Goal: Task Accomplishment & Management: Manage account settings

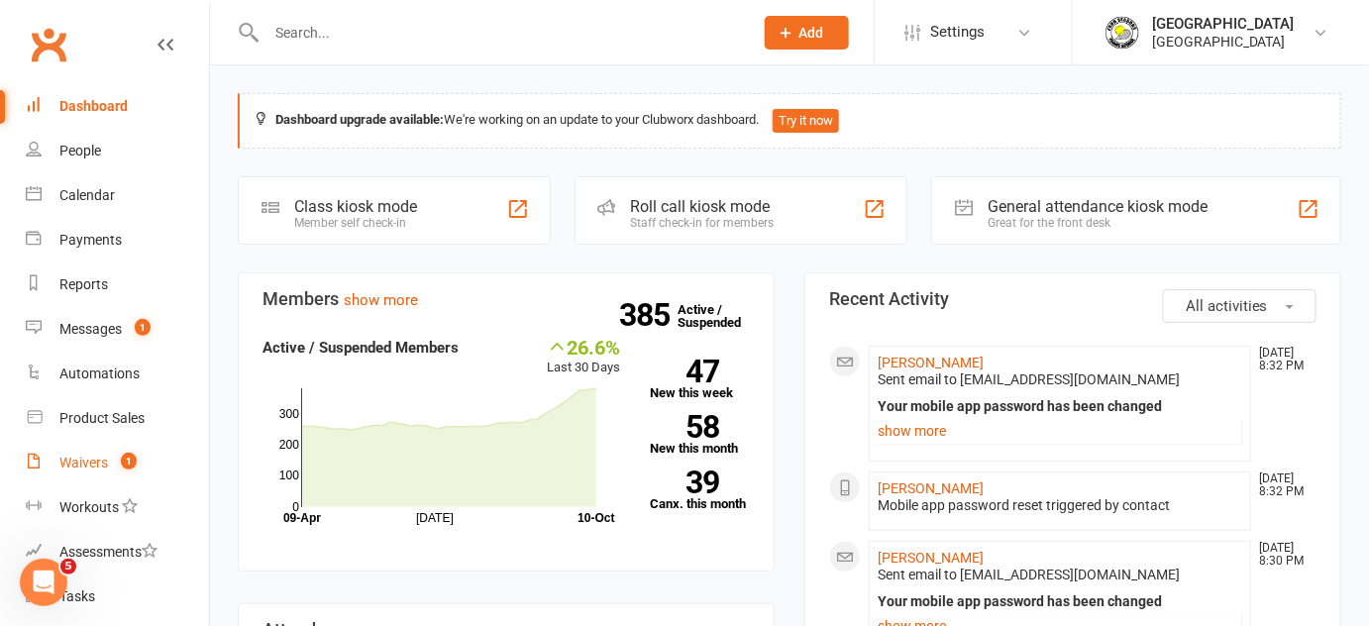
click at [88, 458] on div "Waivers" at bounding box center [83, 463] width 49 height 16
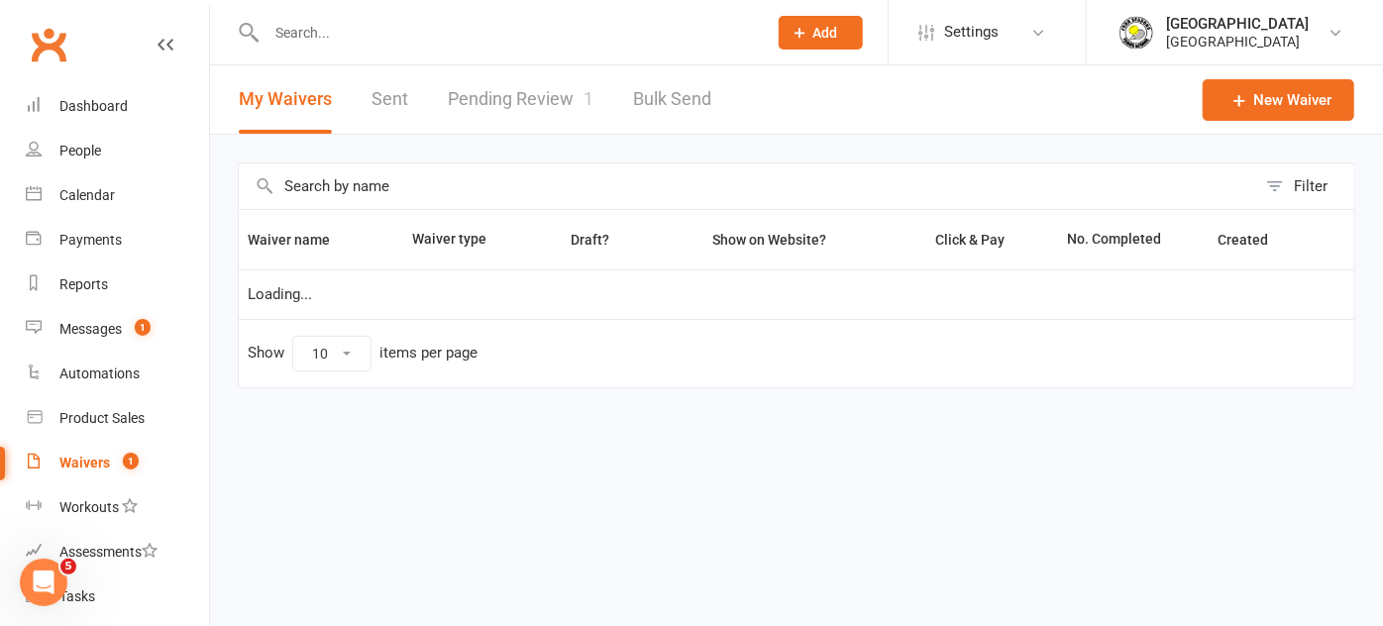
select select "50"
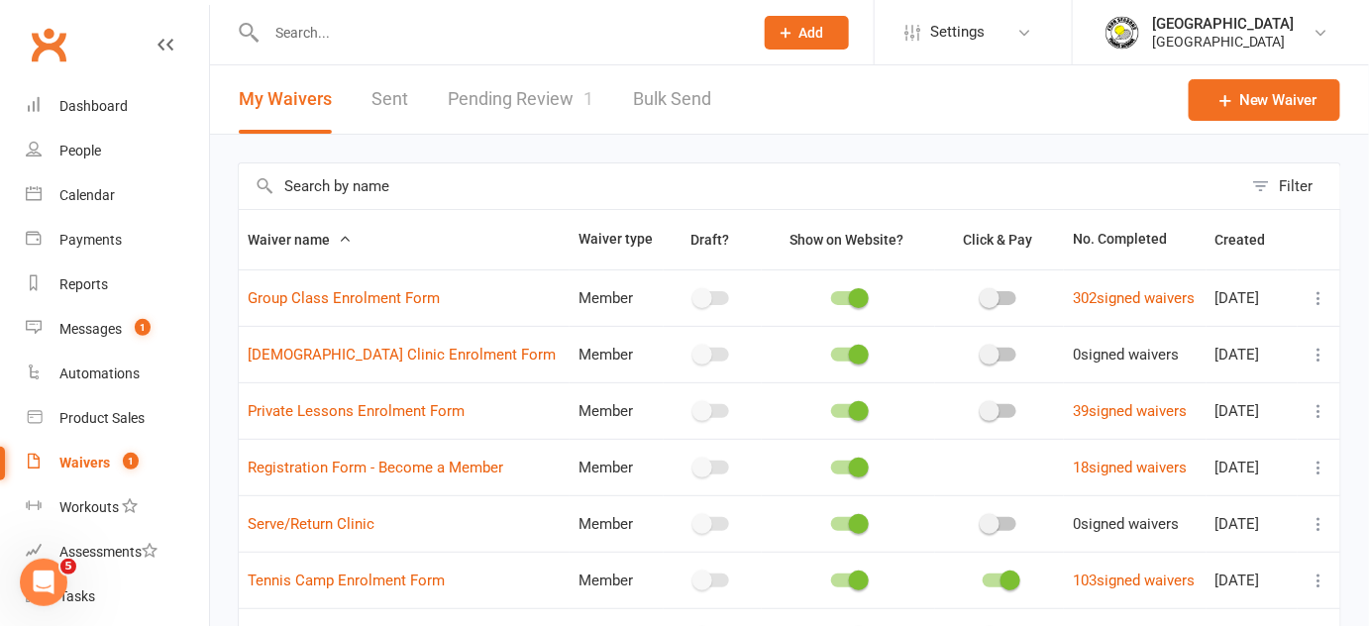
click at [571, 129] on link "Pending Review 1" at bounding box center [521, 99] width 146 height 68
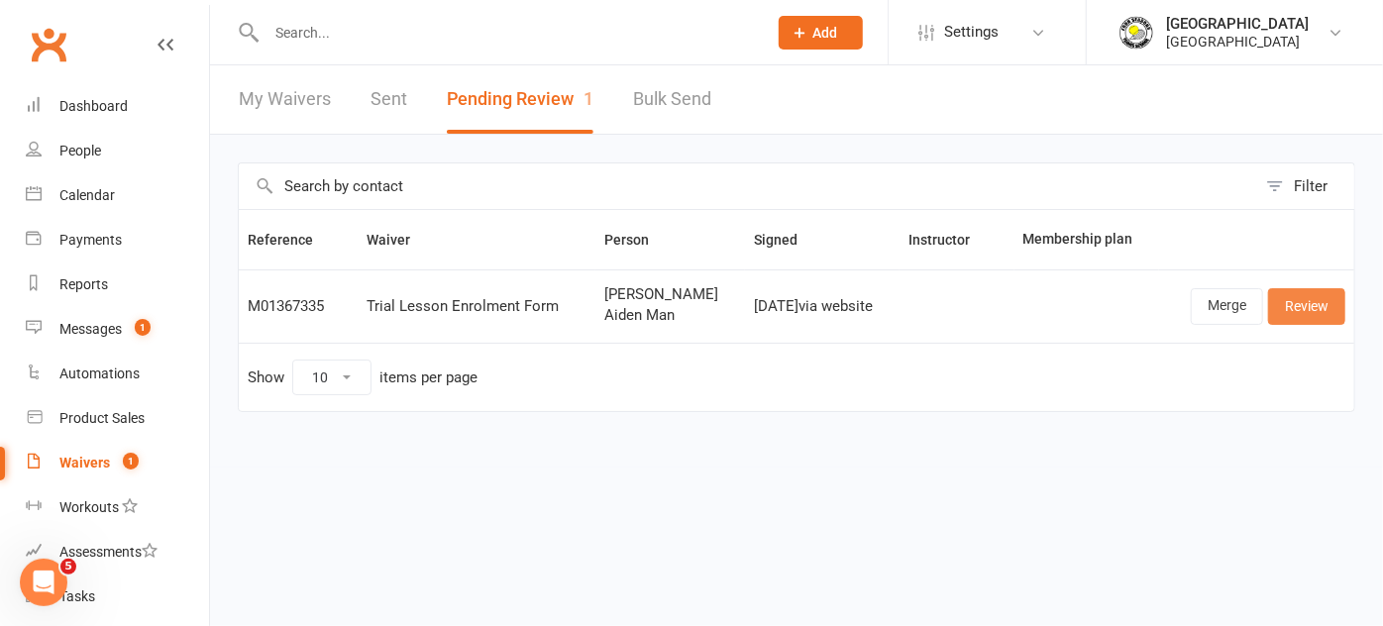
click at [1311, 312] on link "Review" at bounding box center [1306, 306] width 77 height 36
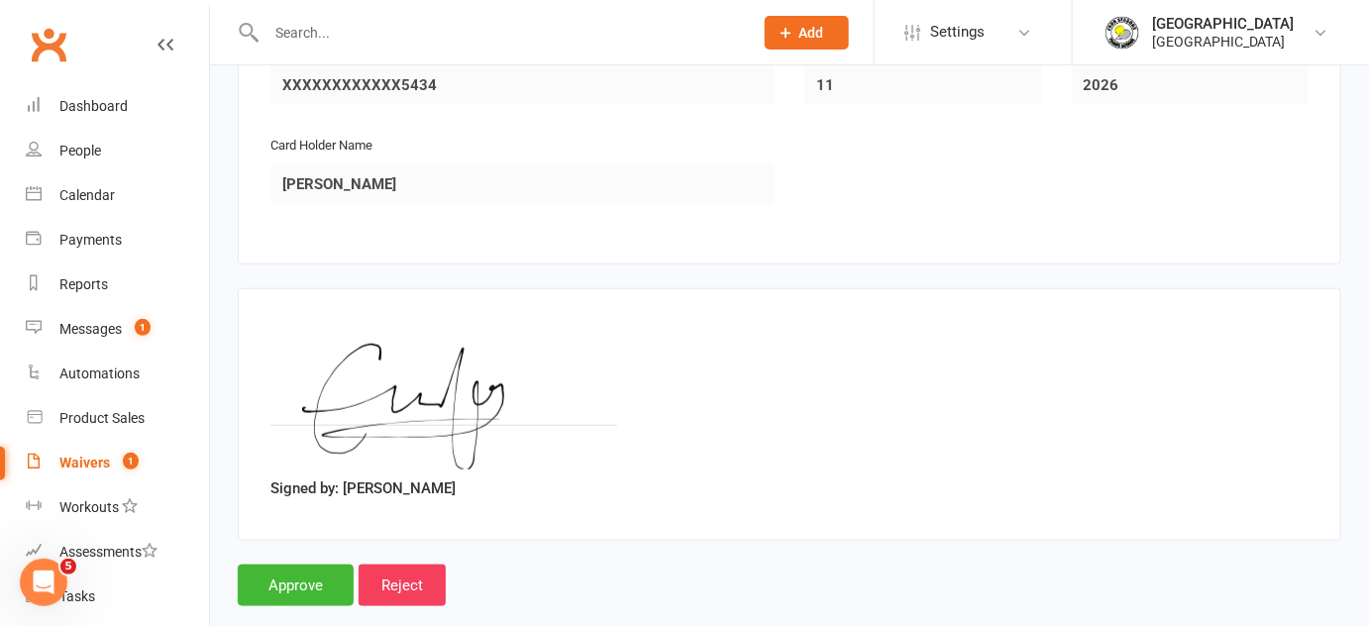
scroll to position [2938, 0]
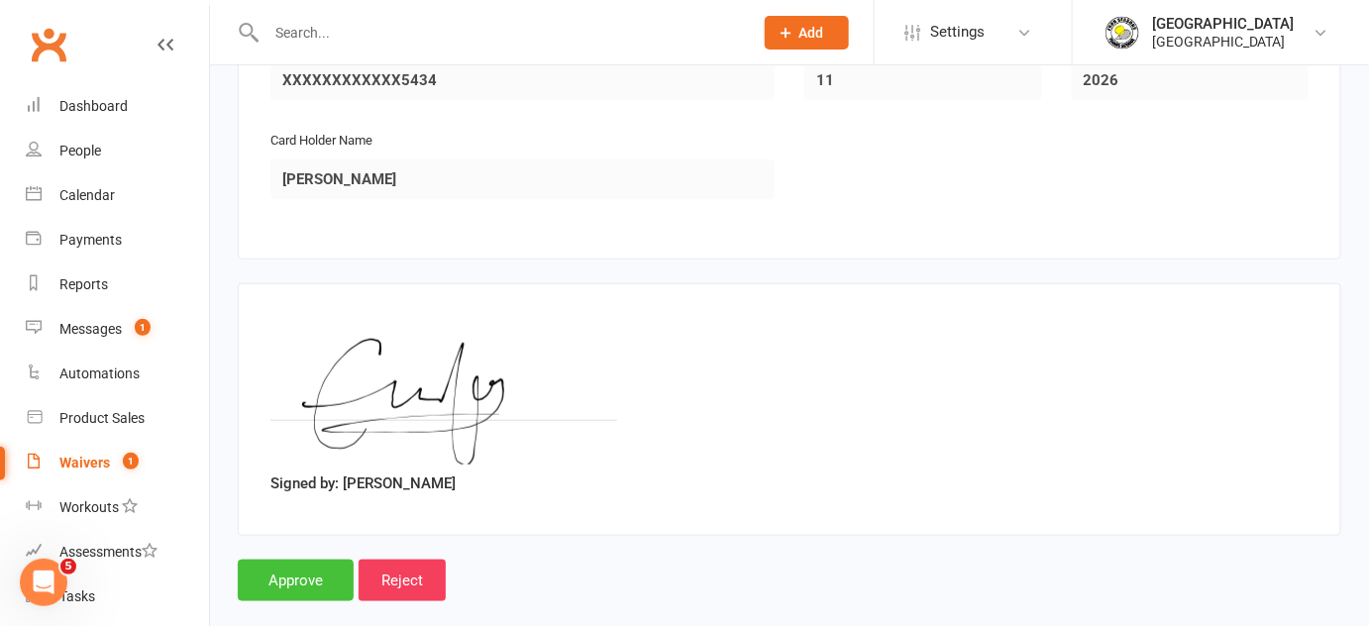
click at [274, 560] on input "Approve" at bounding box center [296, 581] width 116 height 42
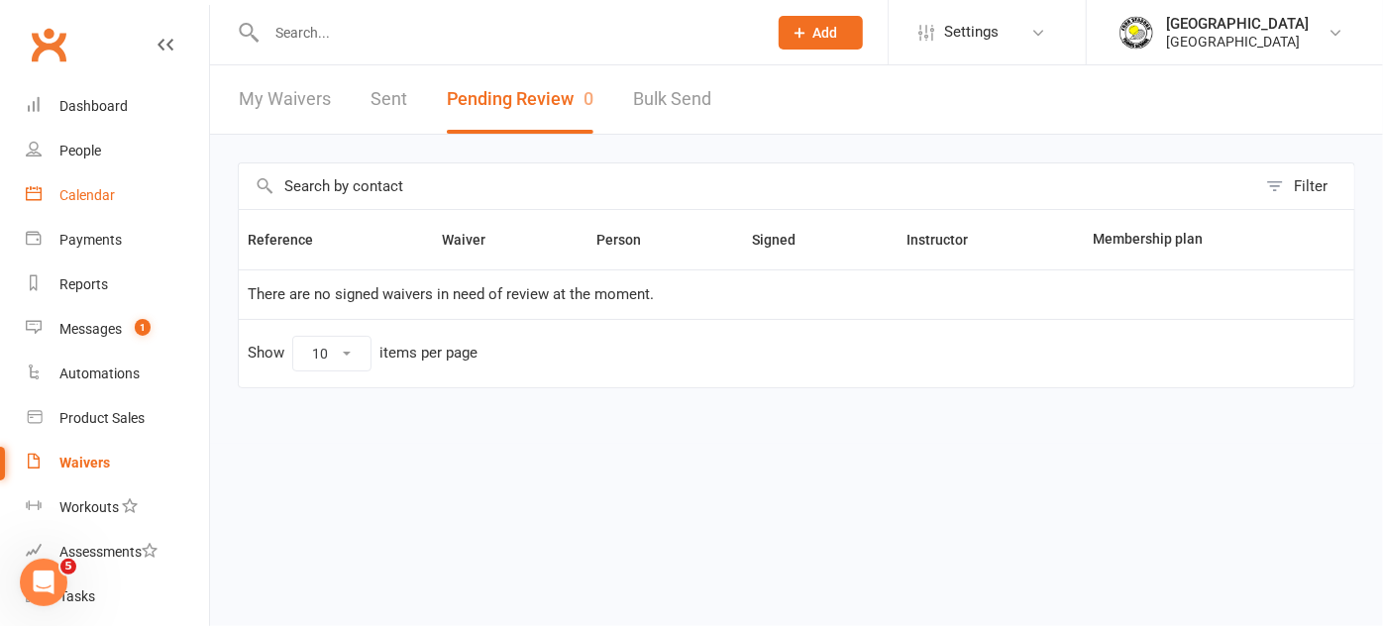
click at [110, 192] on div "Calendar" at bounding box center [86, 195] width 55 height 16
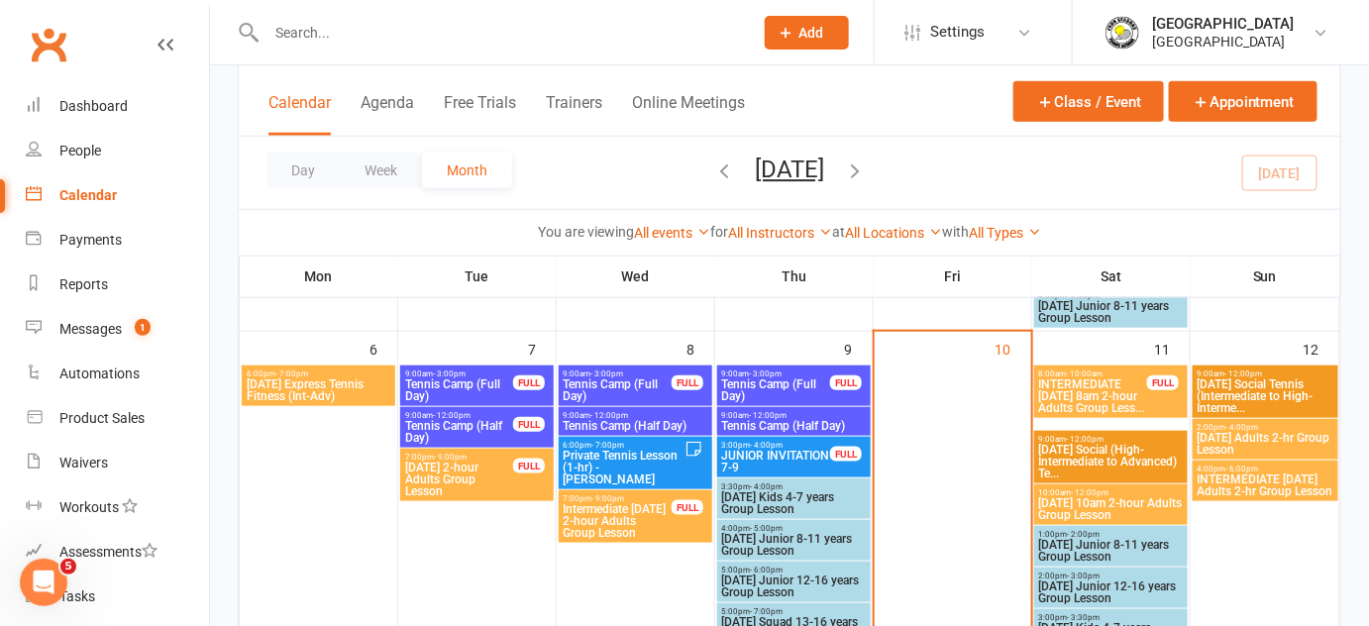
scroll to position [517, 0]
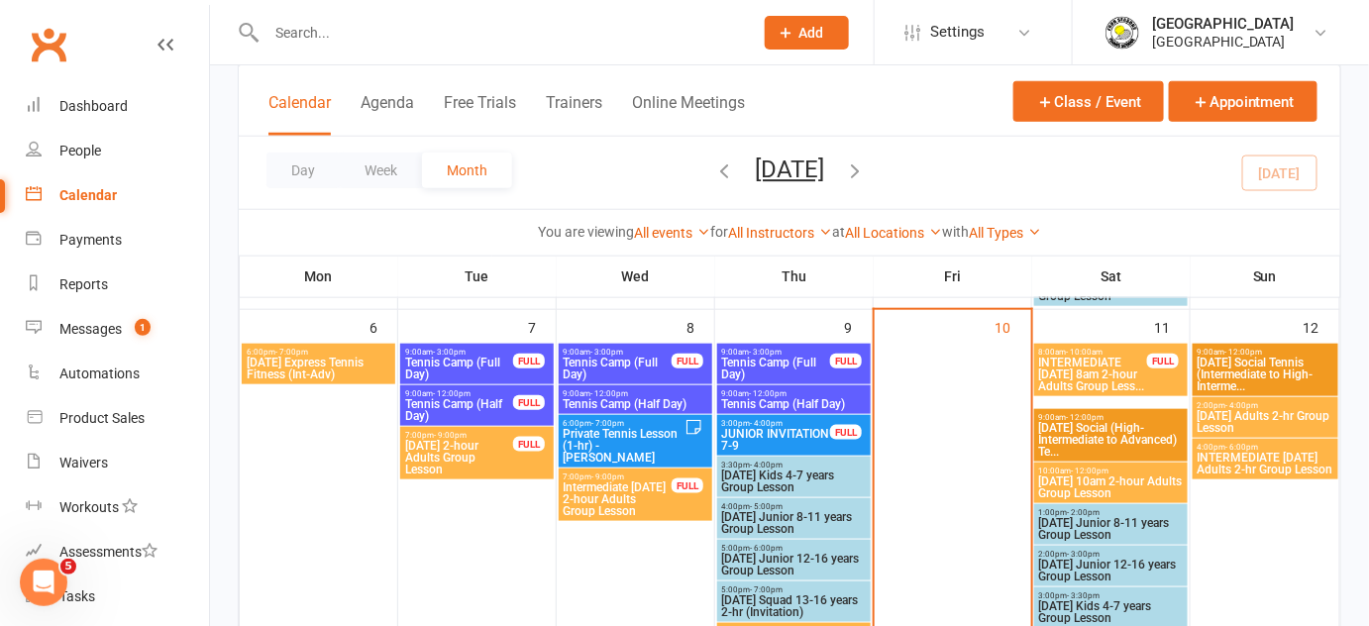
click at [1110, 357] on span "INTERMEDIATE [DATE] 8am 2-hour Adults Group Less..." at bounding box center [1093, 375] width 110 height 36
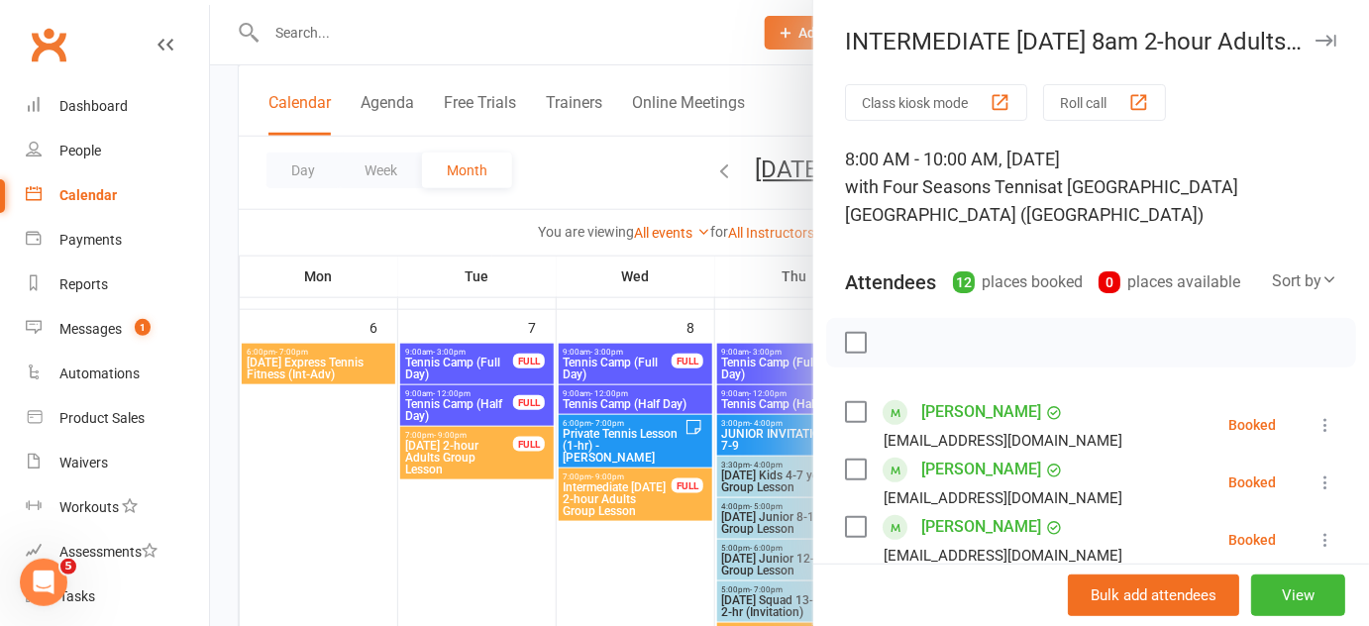
click at [786, 422] on div at bounding box center [789, 313] width 1159 height 626
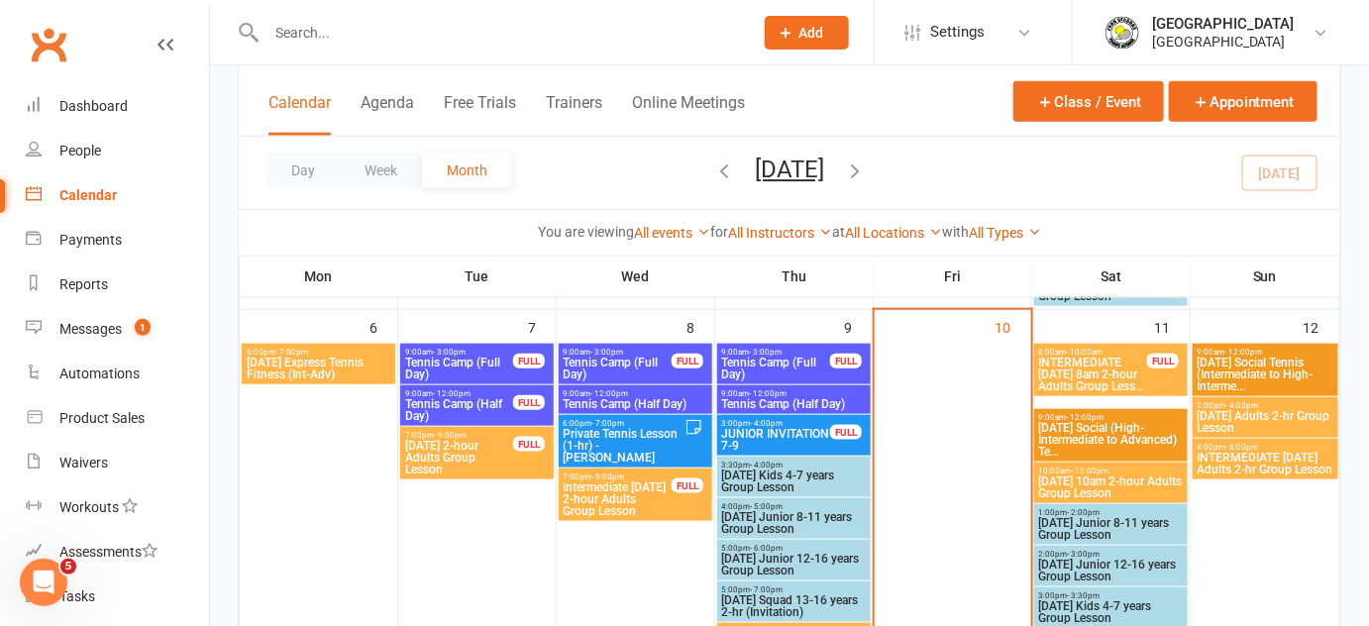
click at [1119, 430] on span "[DATE] Social (High-Intermediate to Advanced) Te..." at bounding box center [1111, 440] width 146 height 36
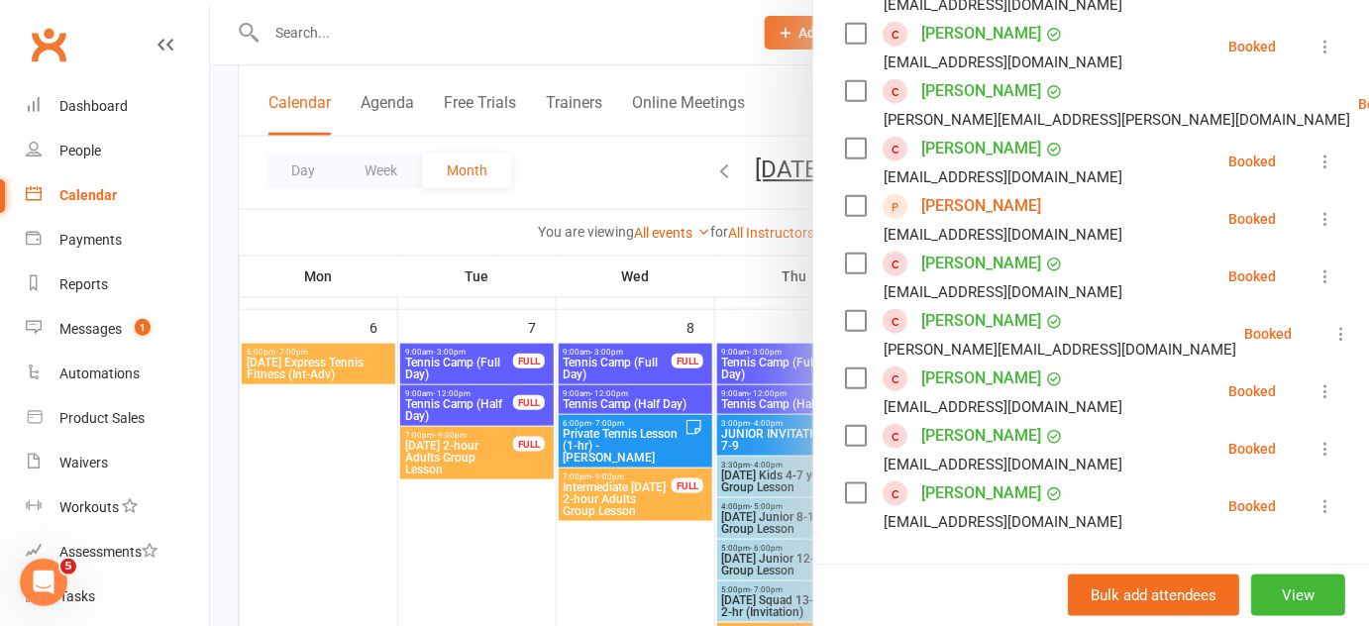
scroll to position [495, 0]
click at [1316, 218] on icon at bounding box center [1326, 217] width 20 height 20
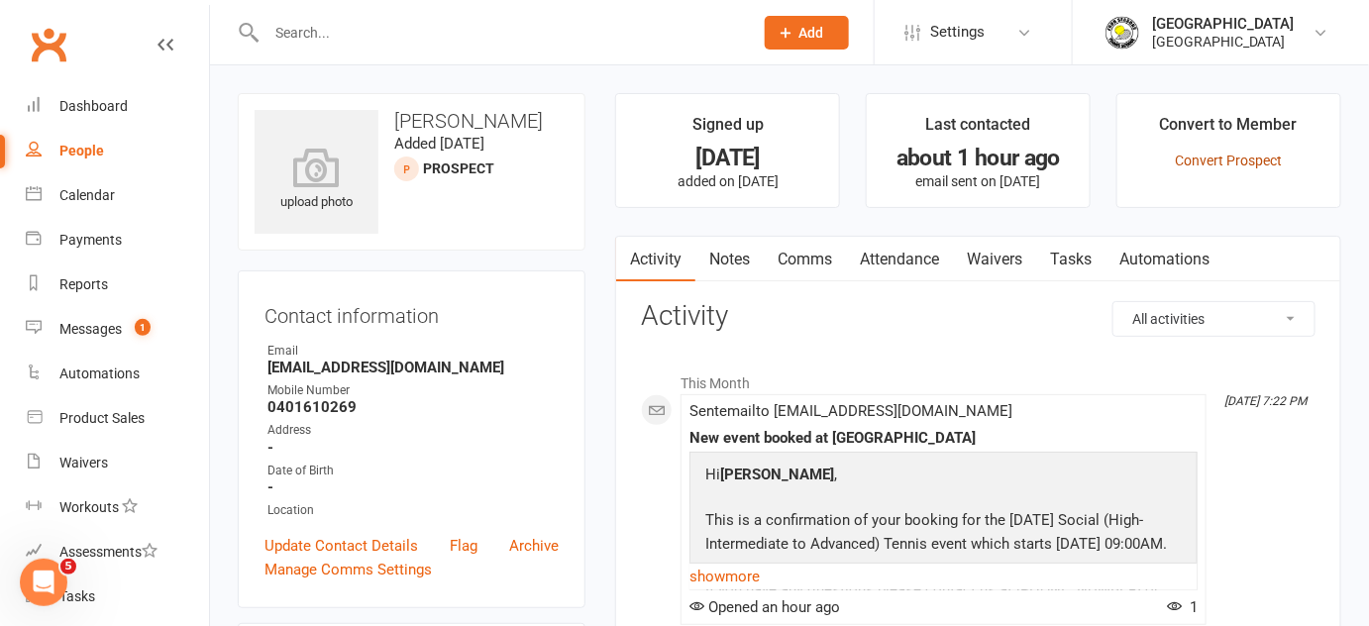
click at [1229, 165] on link "Convert Prospect" at bounding box center [1228, 161] width 107 height 16
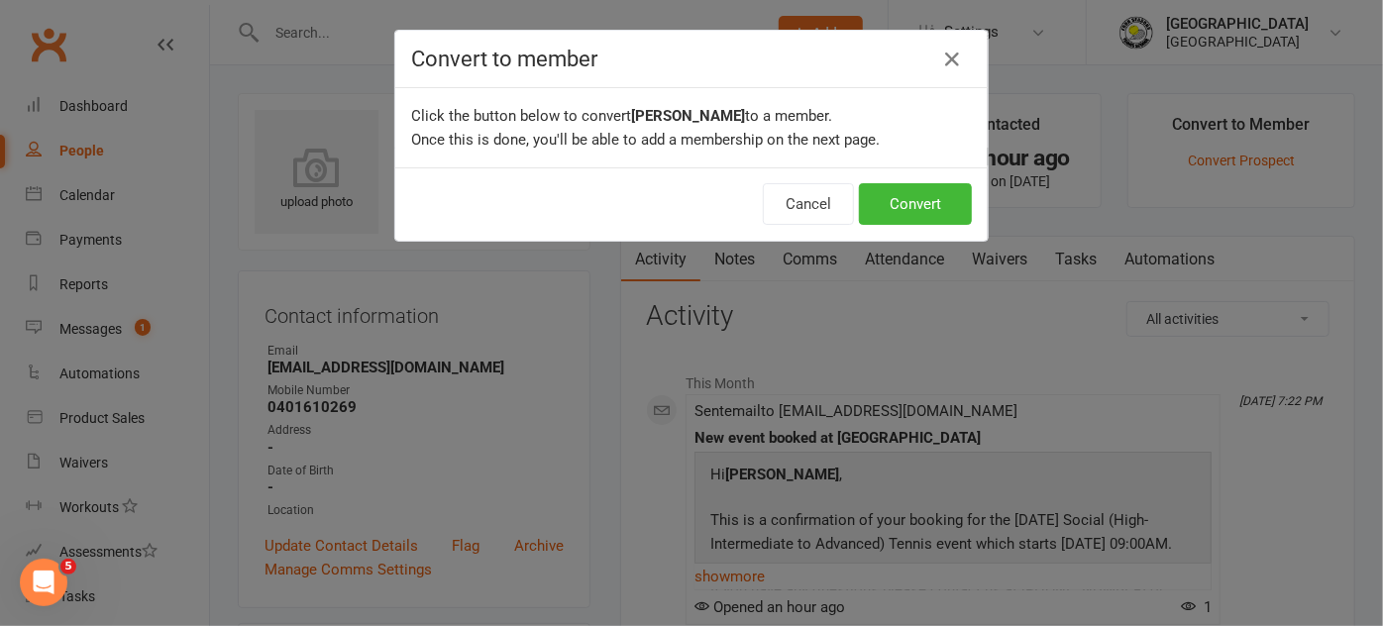
click at [967, 194] on div "Cancel Convert" at bounding box center [691, 203] width 593 height 73
click at [945, 204] on button "Convert" at bounding box center [915, 204] width 113 height 42
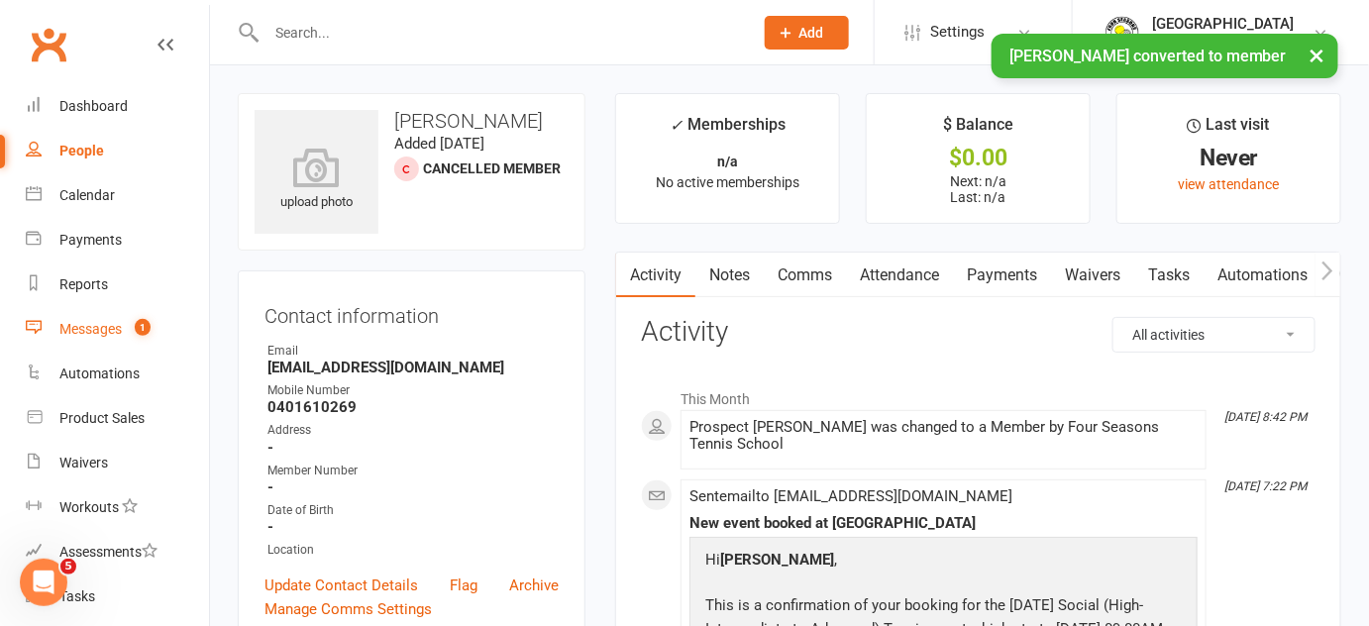
click at [89, 324] on div "Messages" at bounding box center [90, 329] width 62 height 16
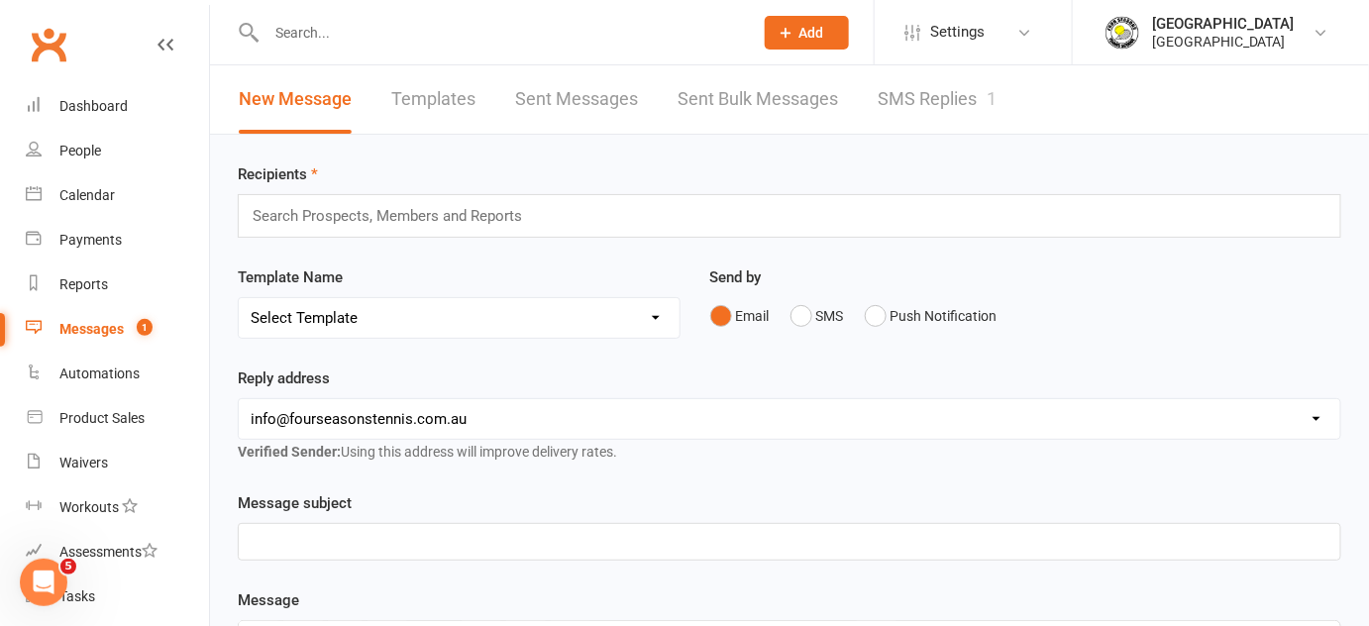
click at [801, 121] on link "Sent Bulk Messages" at bounding box center [758, 99] width 161 height 68
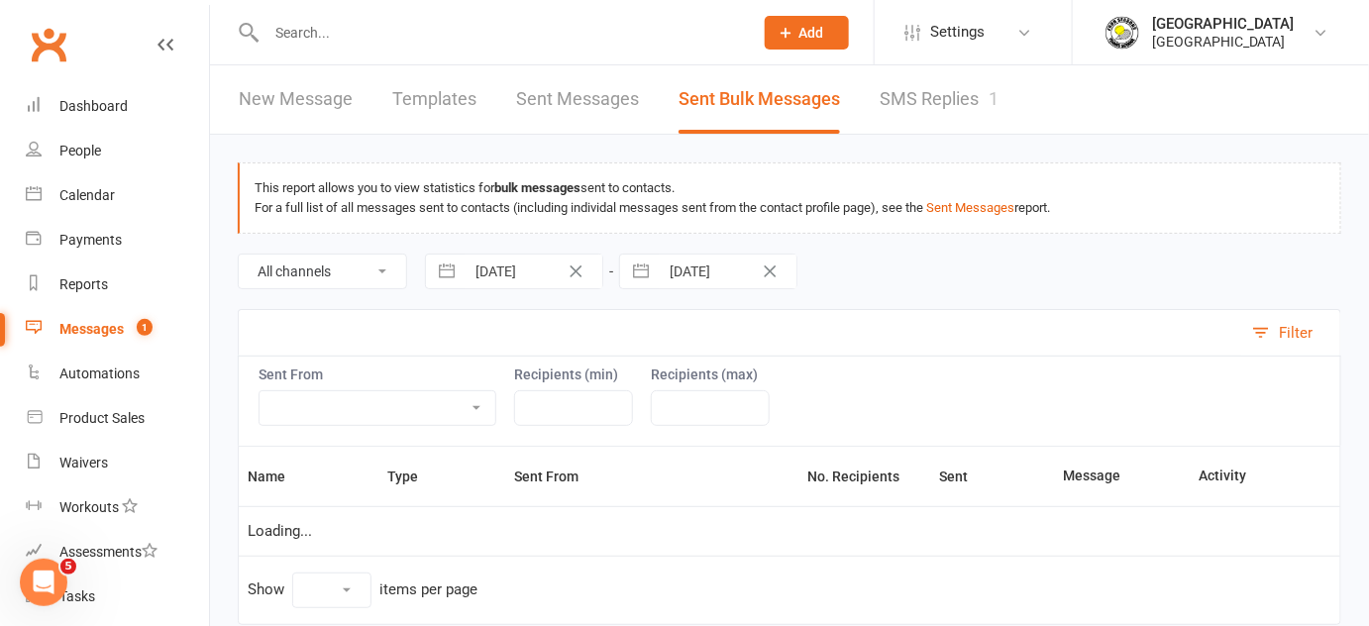
click at [911, 110] on link "SMS Replies 1" at bounding box center [939, 99] width 119 height 68
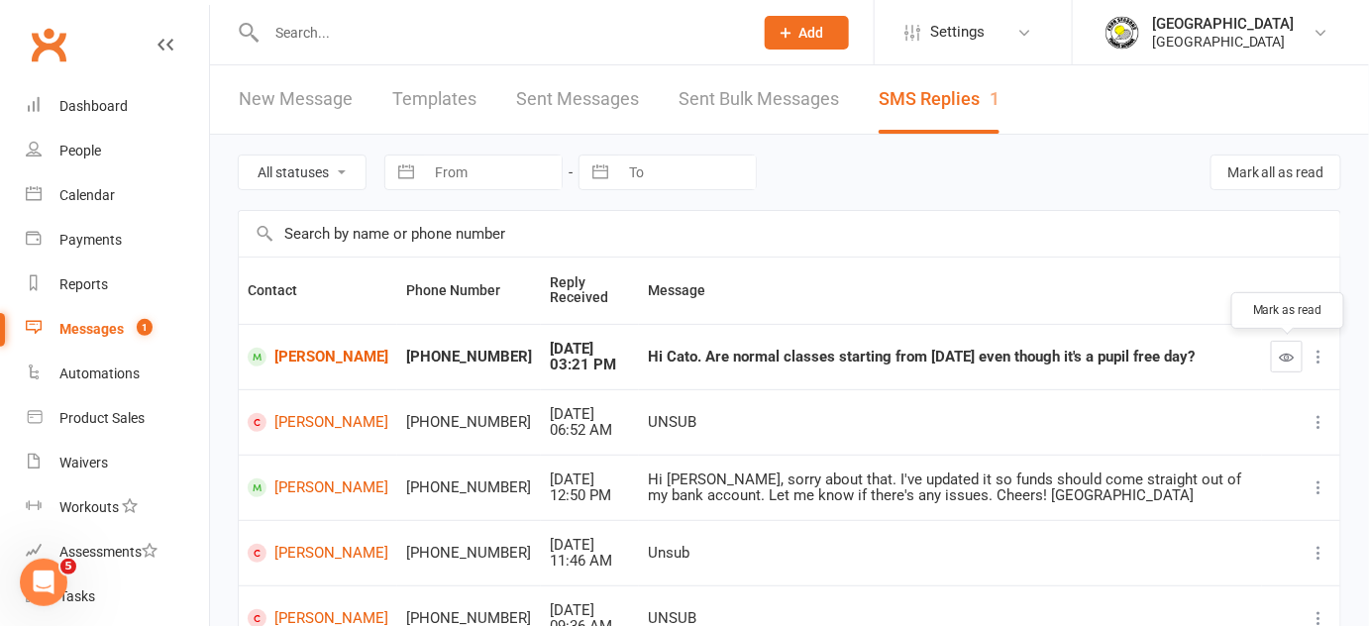
click at [1287, 361] on icon "button" at bounding box center [1287, 357] width 15 height 15
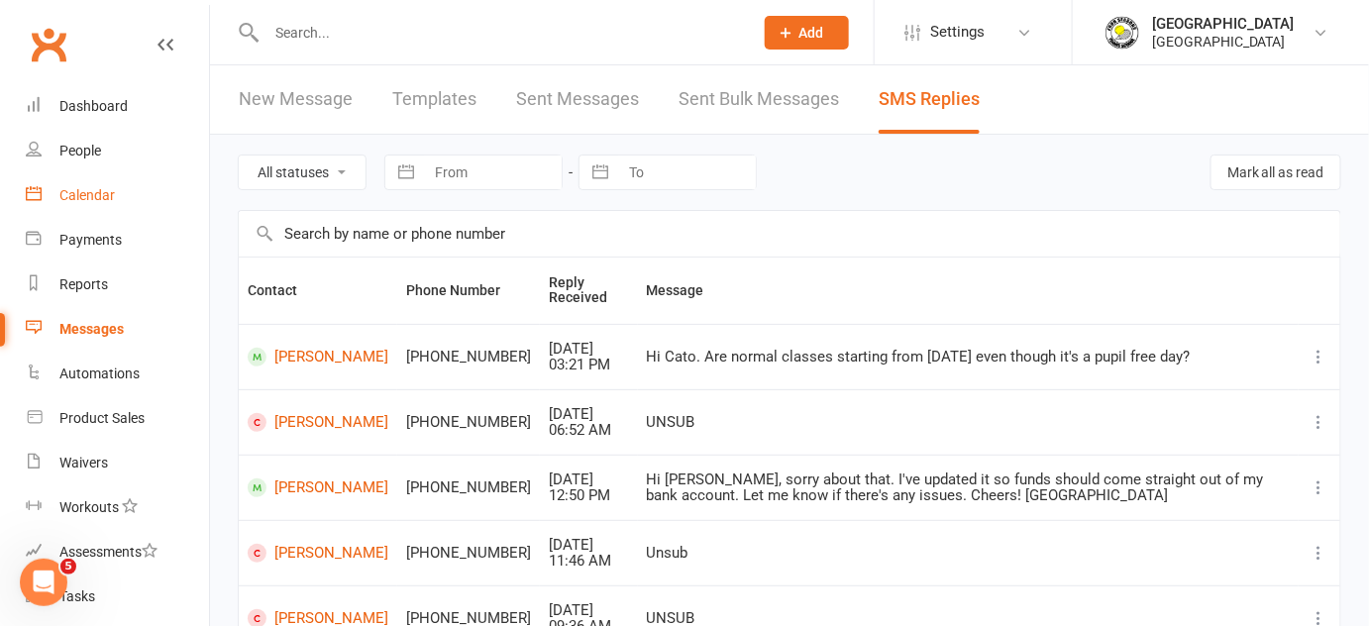
click at [87, 196] on div "Calendar" at bounding box center [86, 195] width 55 height 16
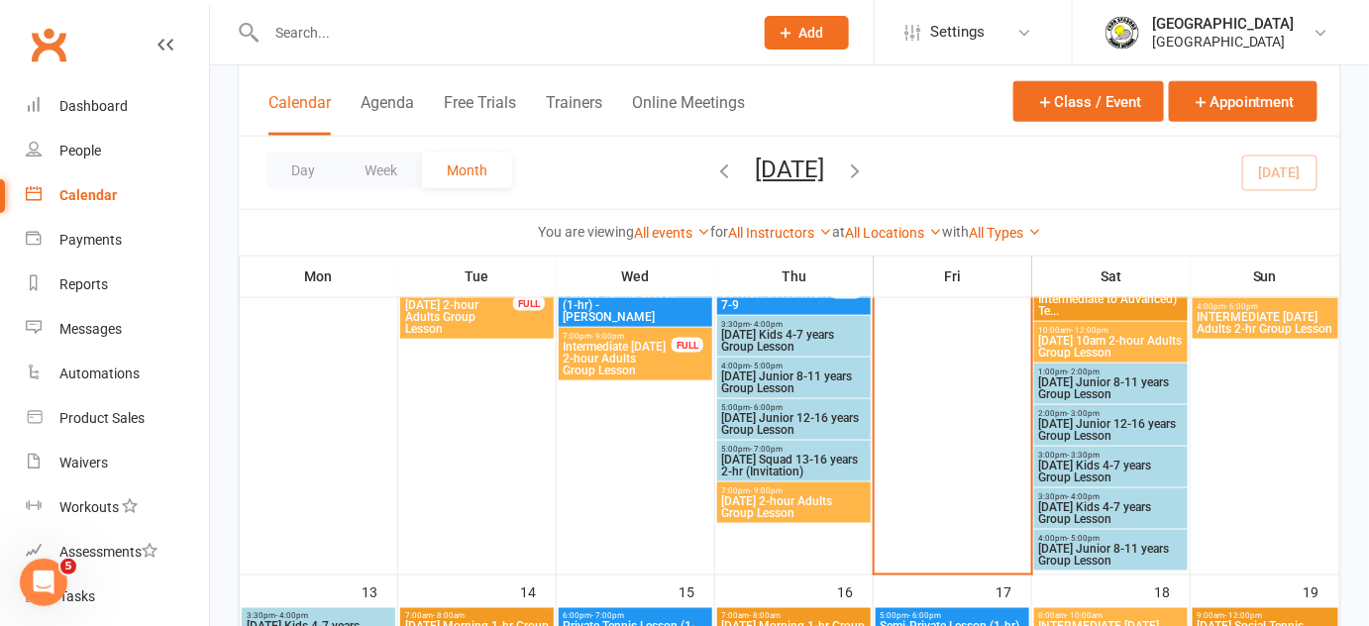
scroll to position [676, 0]
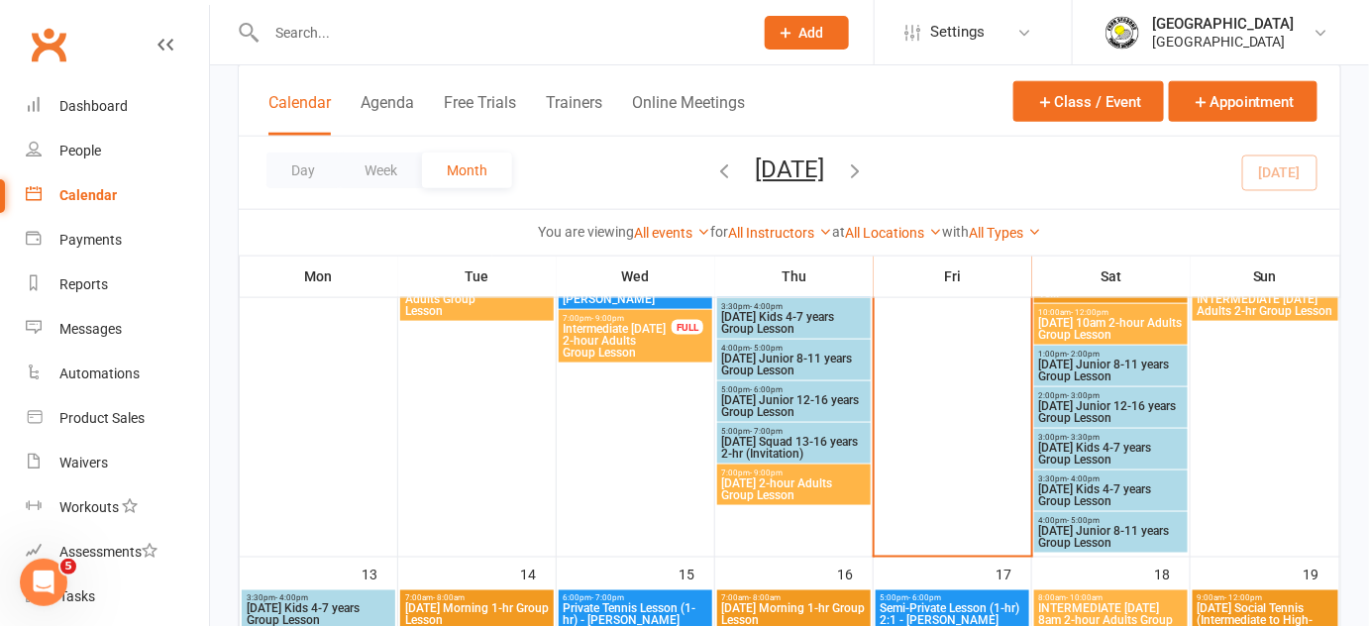
click at [1131, 372] on span "[DATE] Junior 8-11 years Group Lesson" at bounding box center [1111, 371] width 146 height 24
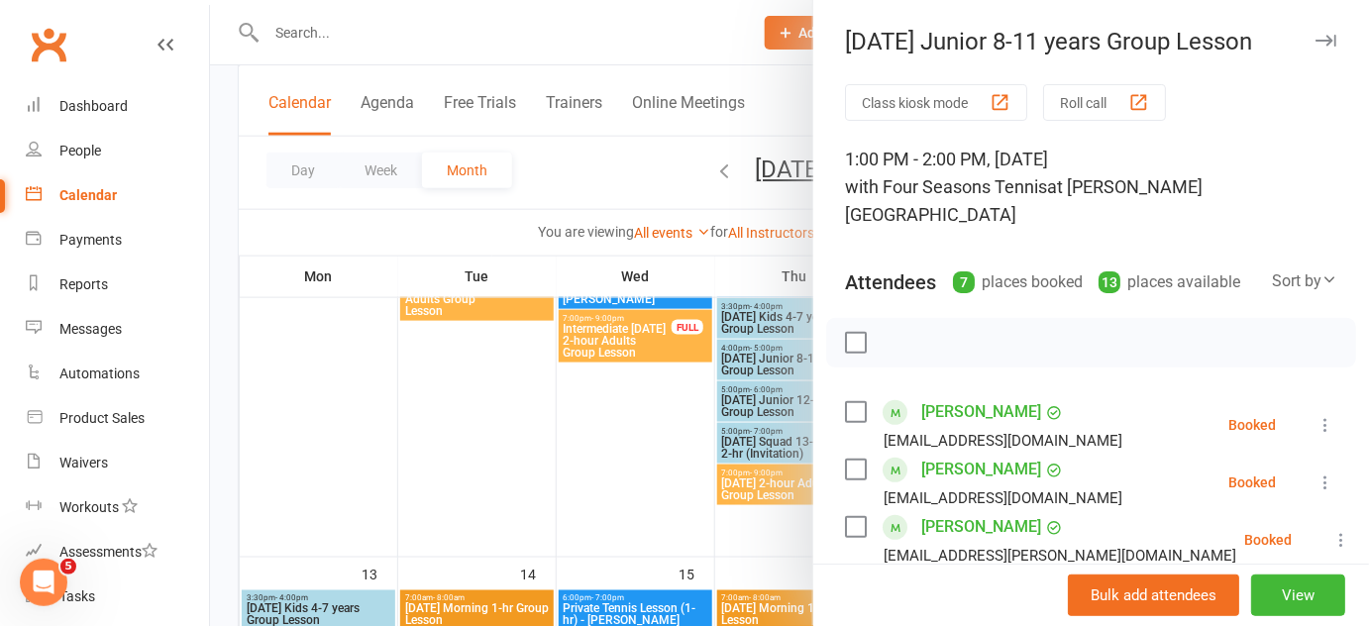
click at [778, 384] on div at bounding box center [789, 313] width 1159 height 626
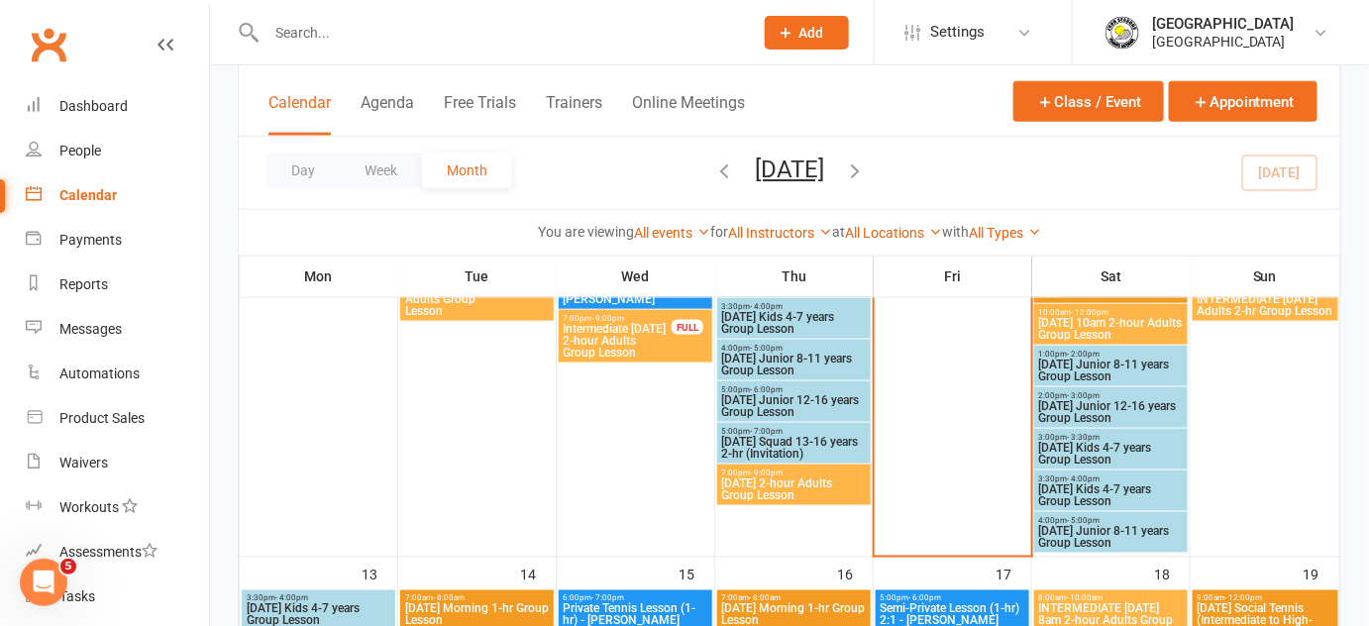
click at [1131, 403] on span "[DATE] Junior 12-16 years Group Lesson" at bounding box center [1111, 412] width 146 height 24
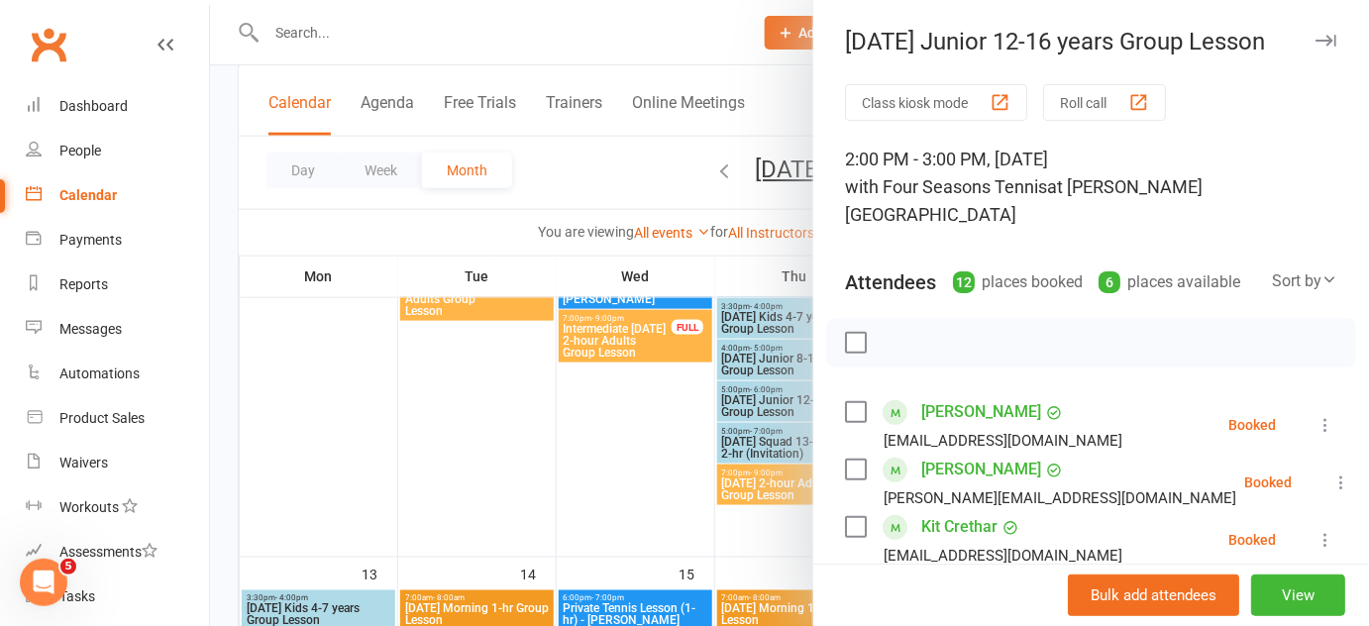
click at [785, 390] on div at bounding box center [789, 313] width 1159 height 626
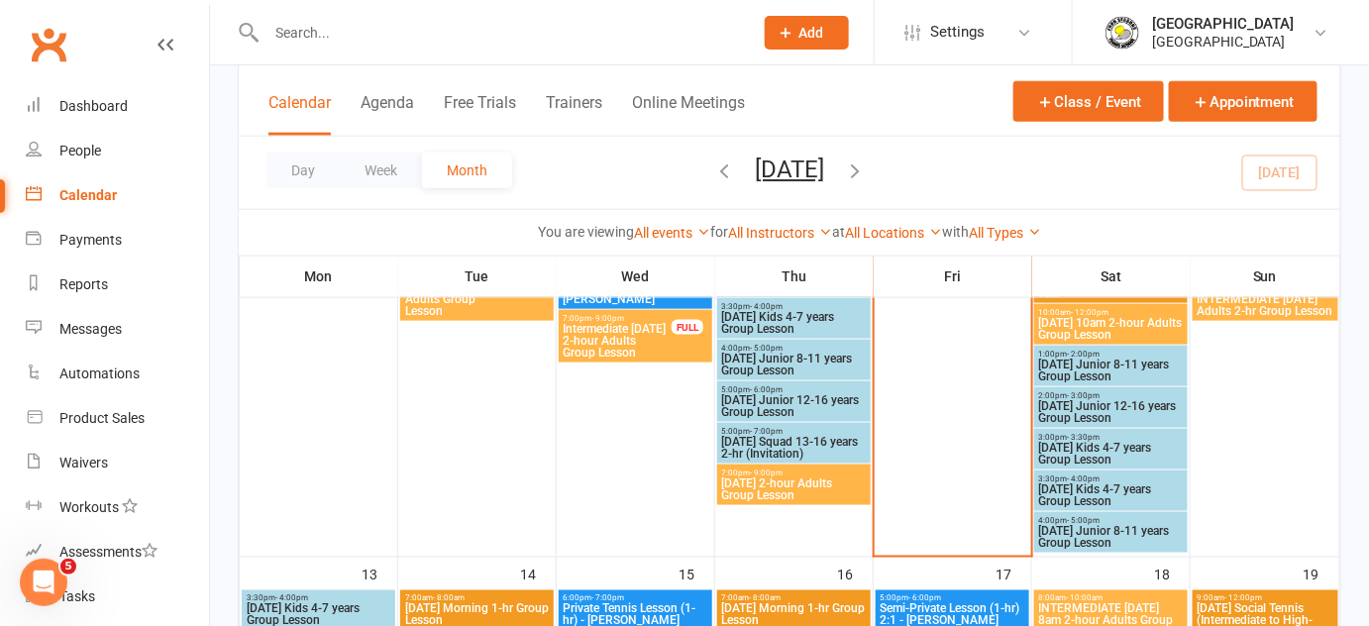
click at [1098, 446] on span "[DATE] Kids 4-7 years Group Lesson" at bounding box center [1111, 454] width 146 height 24
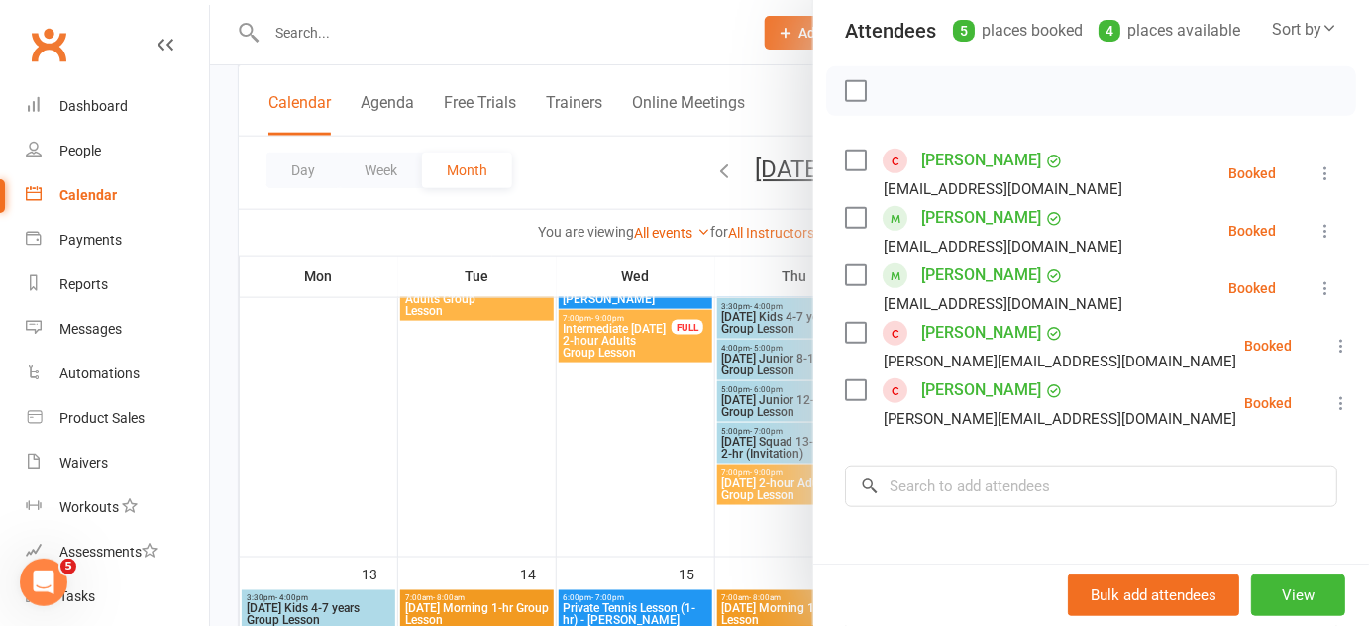
scroll to position [225, 0]
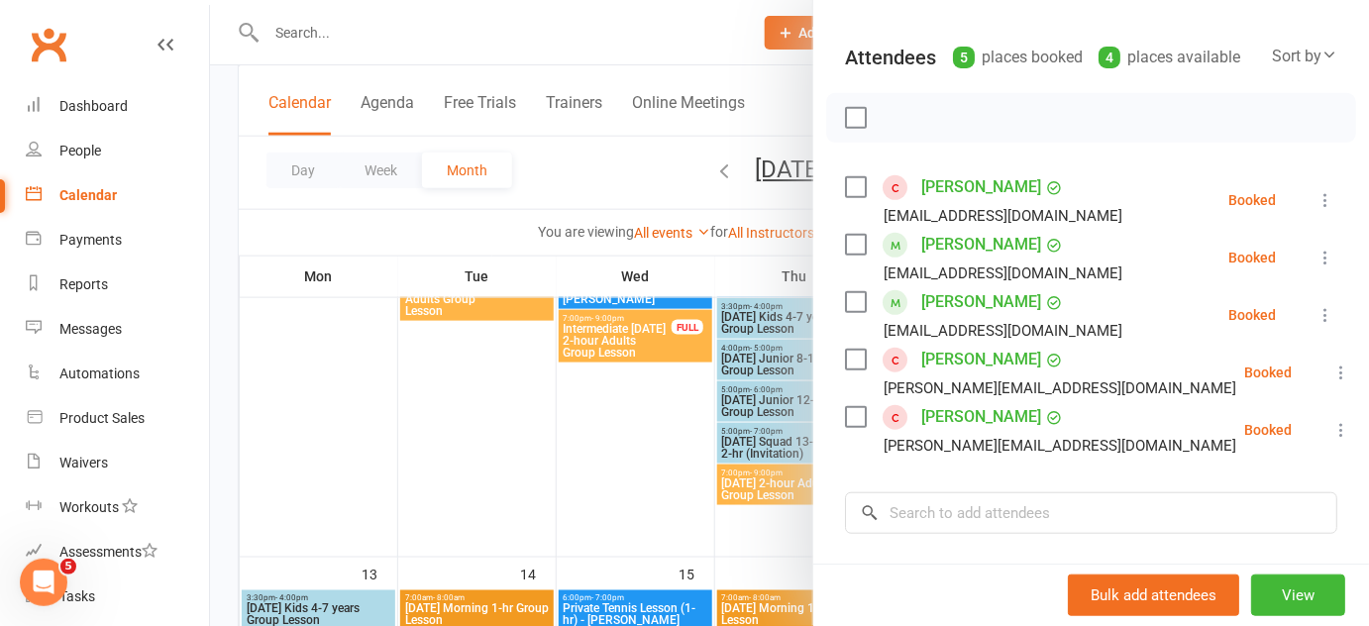
click at [1332, 363] on icon at bounding box center [1342, 373] width 20 height 20
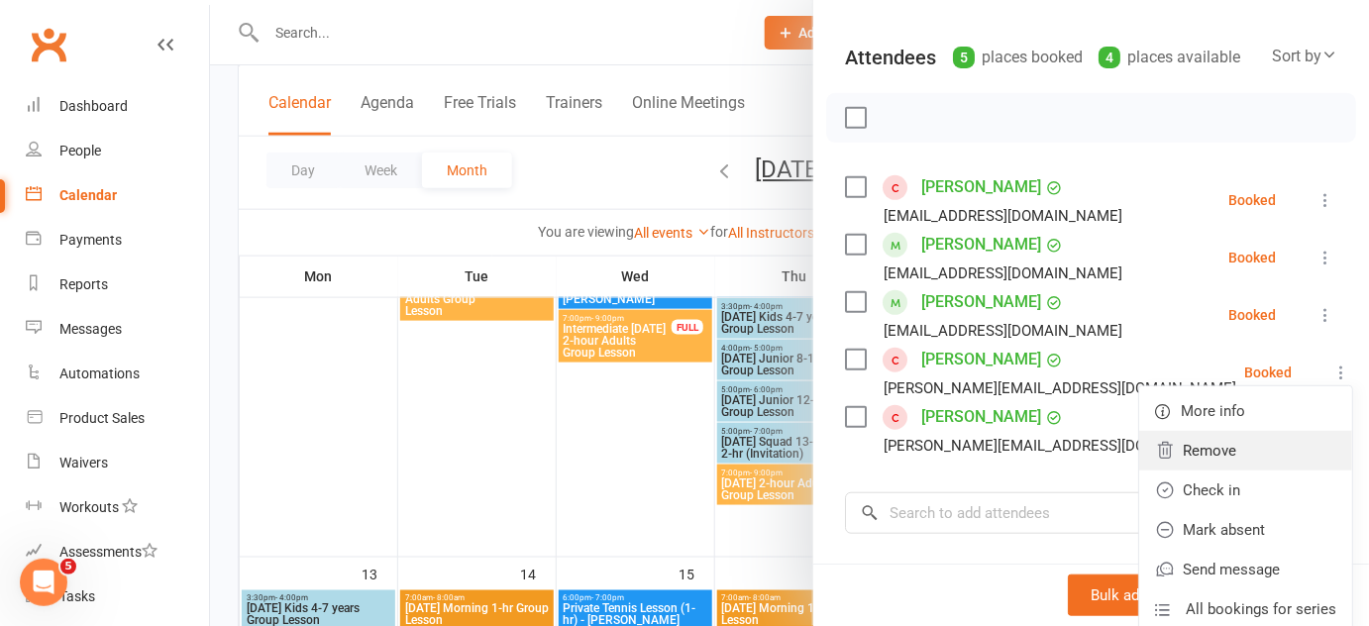
click at [1225, 431] on link "Remove" at bounding box center [1246, 451] width 213 height 40
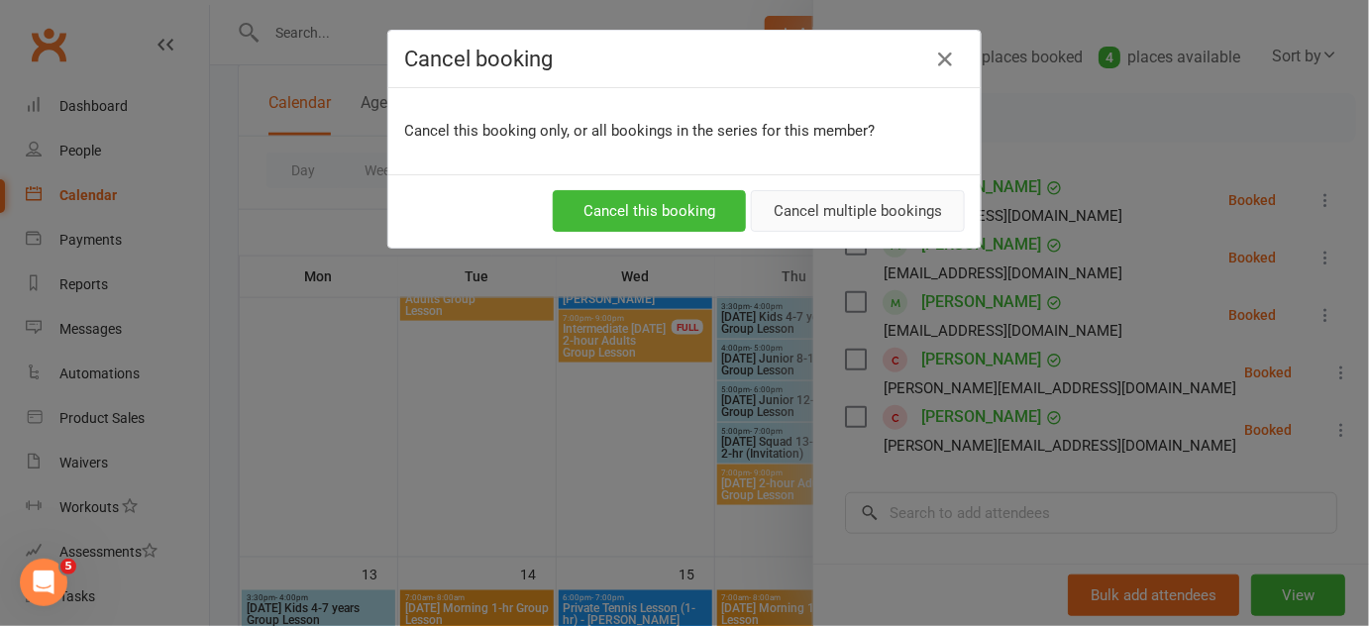
click at [923, 223] on button "Cancel multiple bookings" at bounding box center [858, 211] width 214 height 42
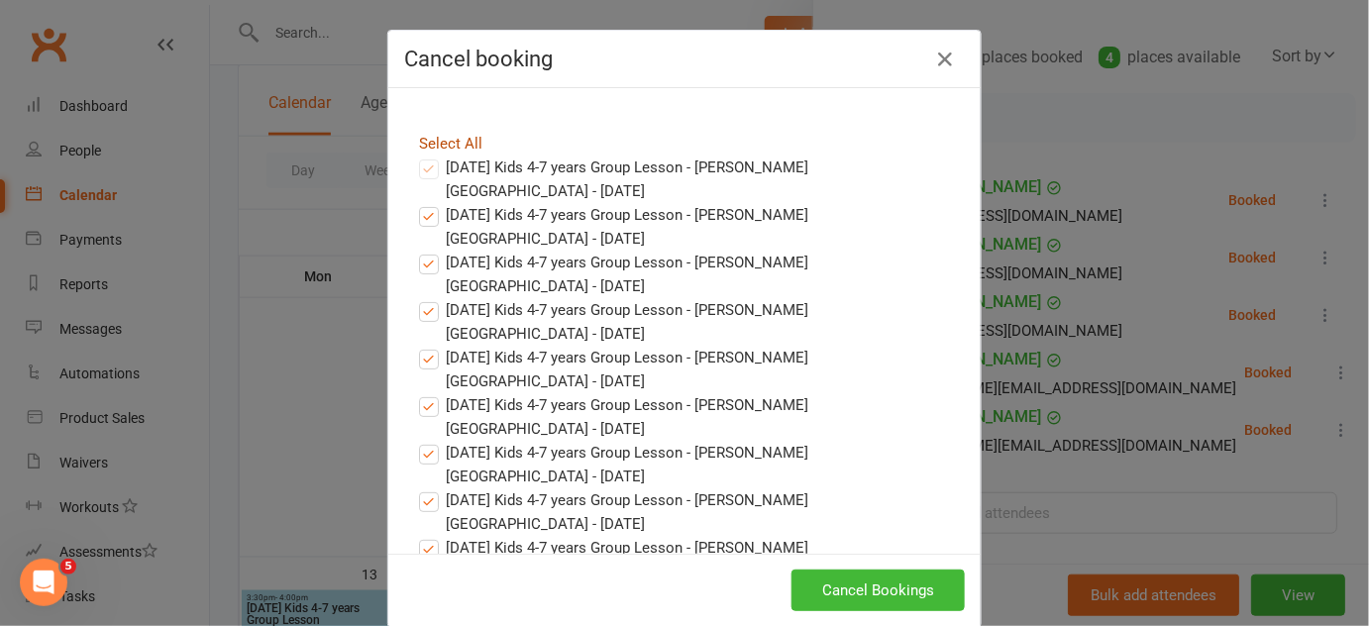
click at [468, 145] on link "Select All" at bounding box center [450, 144] width 63 height 18
click at [462, 152] on div "Select All" at bounding box center [684, 144] width 561 height 24
click at [465, 139] on link "Select All" at bounding box center [450, 144] width 63 height 18
click at [901, 588] on button "Cancel Bookings" at bounding box center [878, 591] width 173 height 42
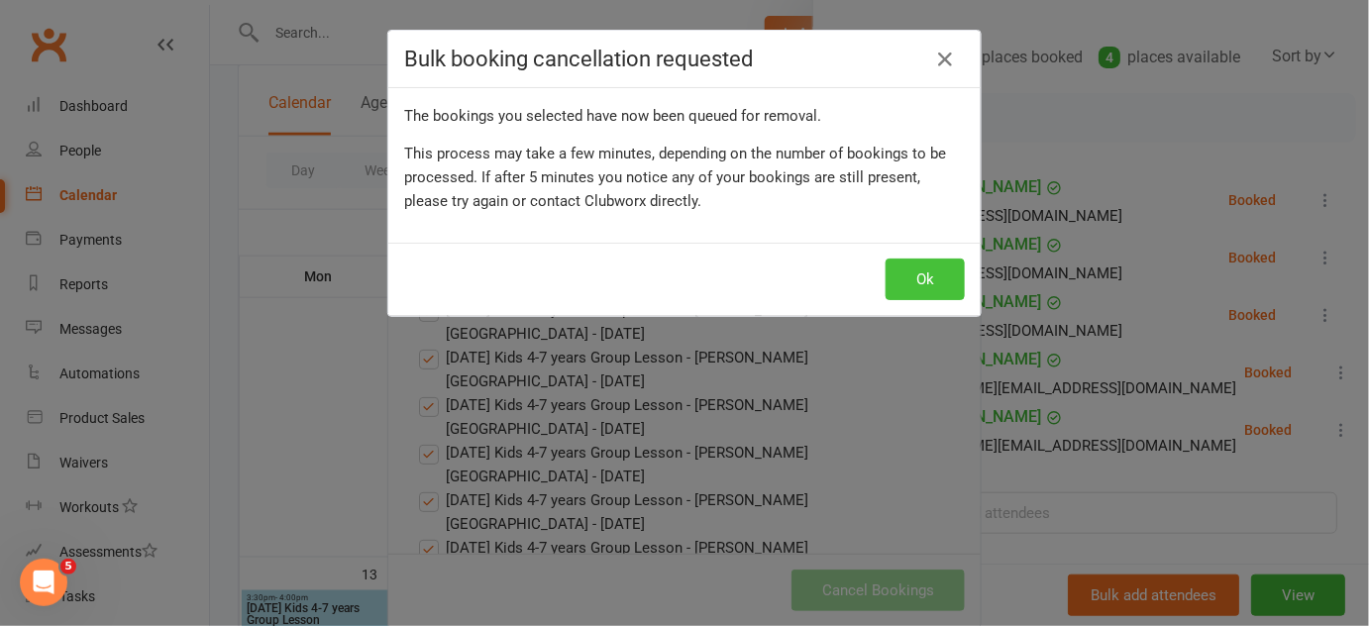
click at [882, 264] on div "Ok" at bounding box center [684, 279] width 593 height 73
click at [913, 274] on button "Ok" at bounding box center [925, 280] width 79 height 42
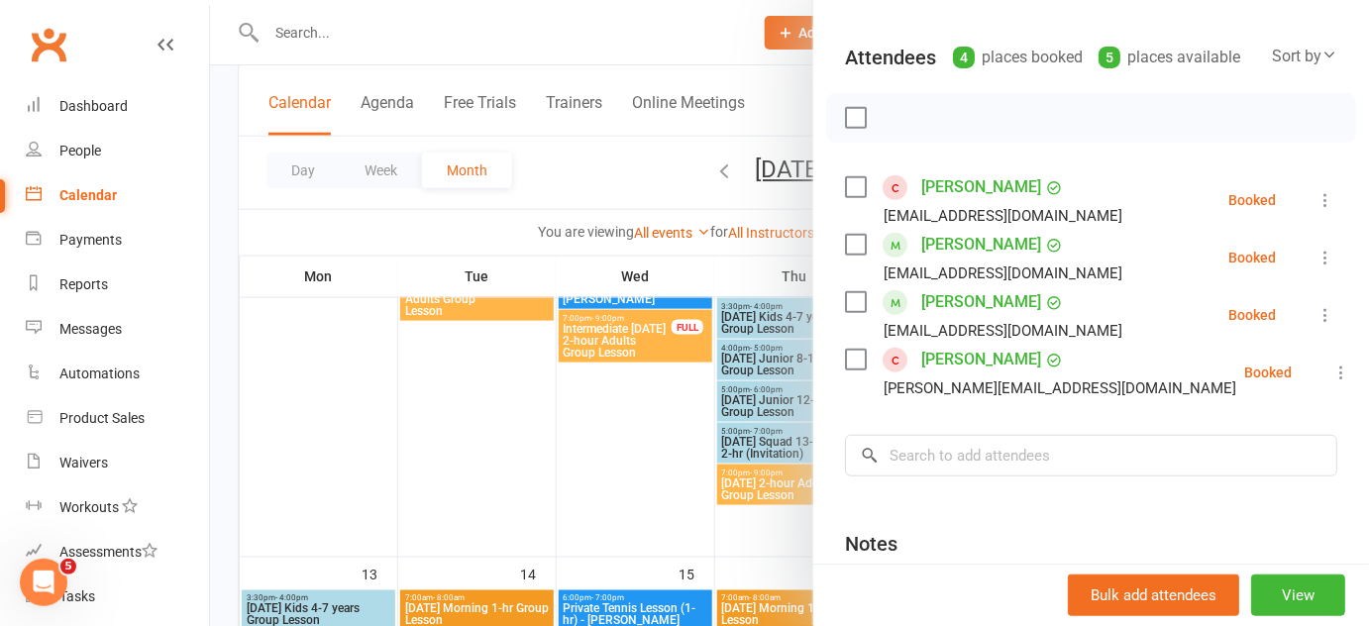
click at [1332, 363] on icon at bounding box center [1342, 373] width 20 height 20
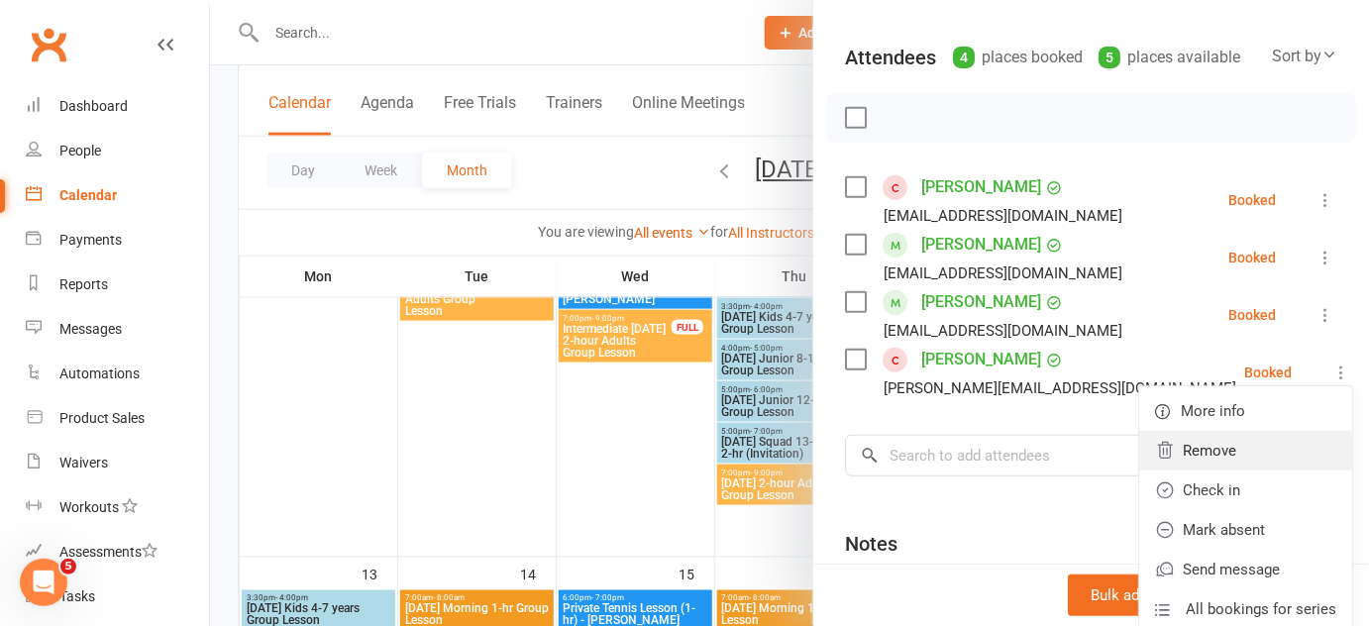
click at [1260, 431] on link "Remove" at bounding box center [1246, 451] width 213 height 40
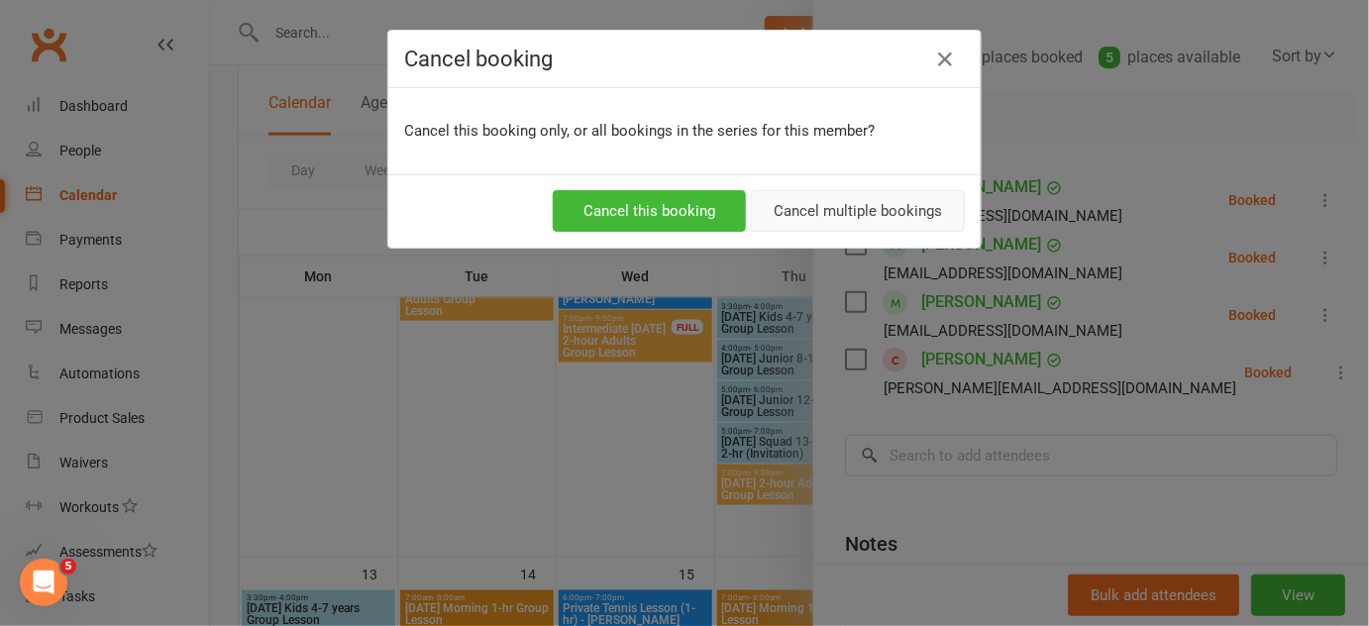
click at [859, 218] on button "Cancel multiple bookings" at bounding box center [858, 211] width 214 height 42
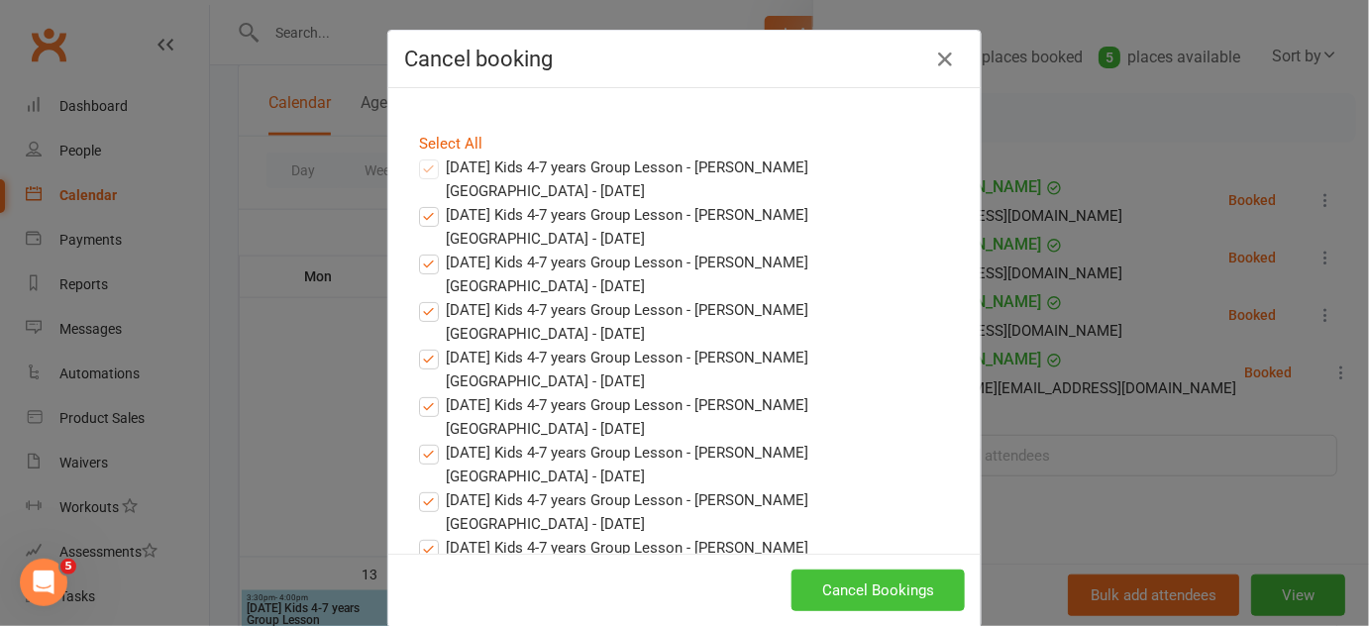
click at [900, 587] on button "Cancel Bookings" at bounding box center [878, 591] width 173 height 42
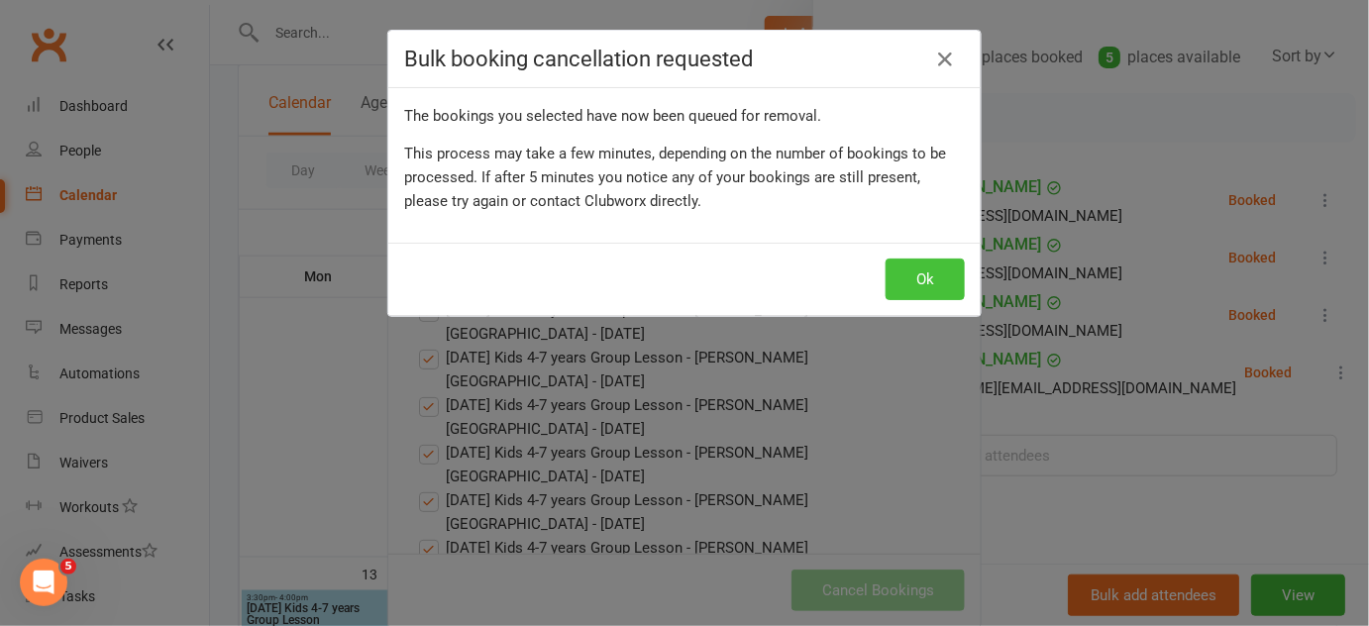
click at [920, 282] on button "Ok" at bounding box center [925, 280] width 79 height 42
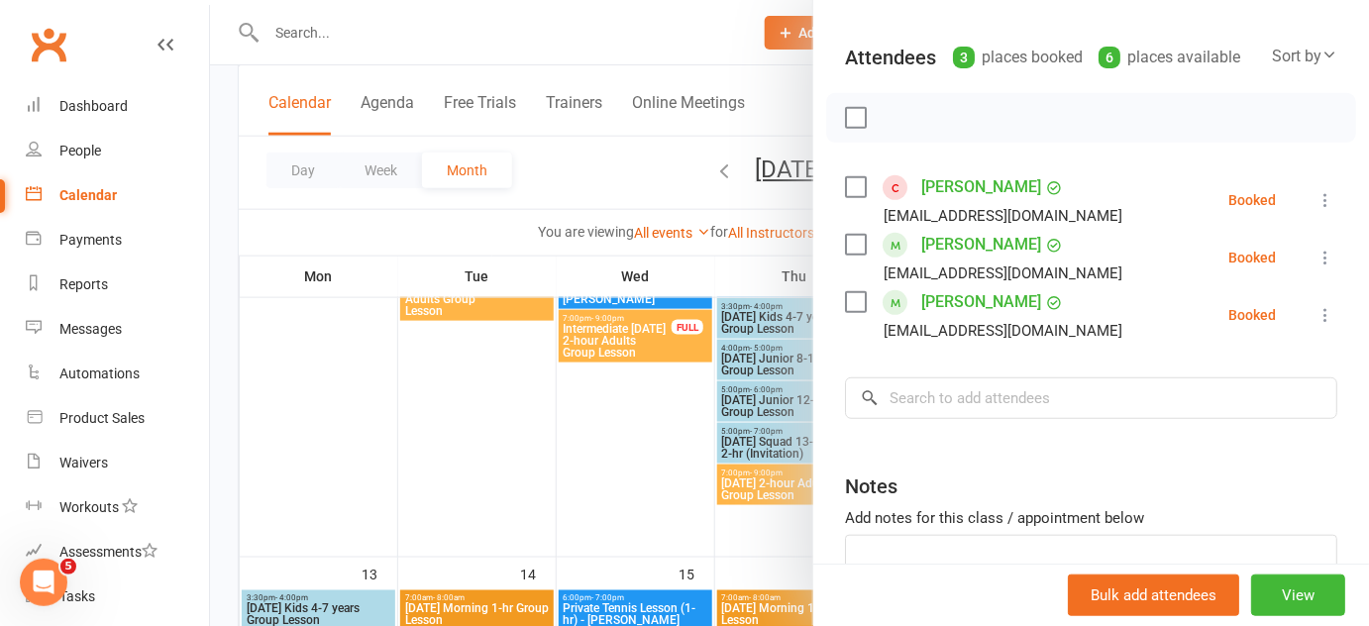
click at [643, 456] on div at bounding box center [789, 313] width 1159 height 626
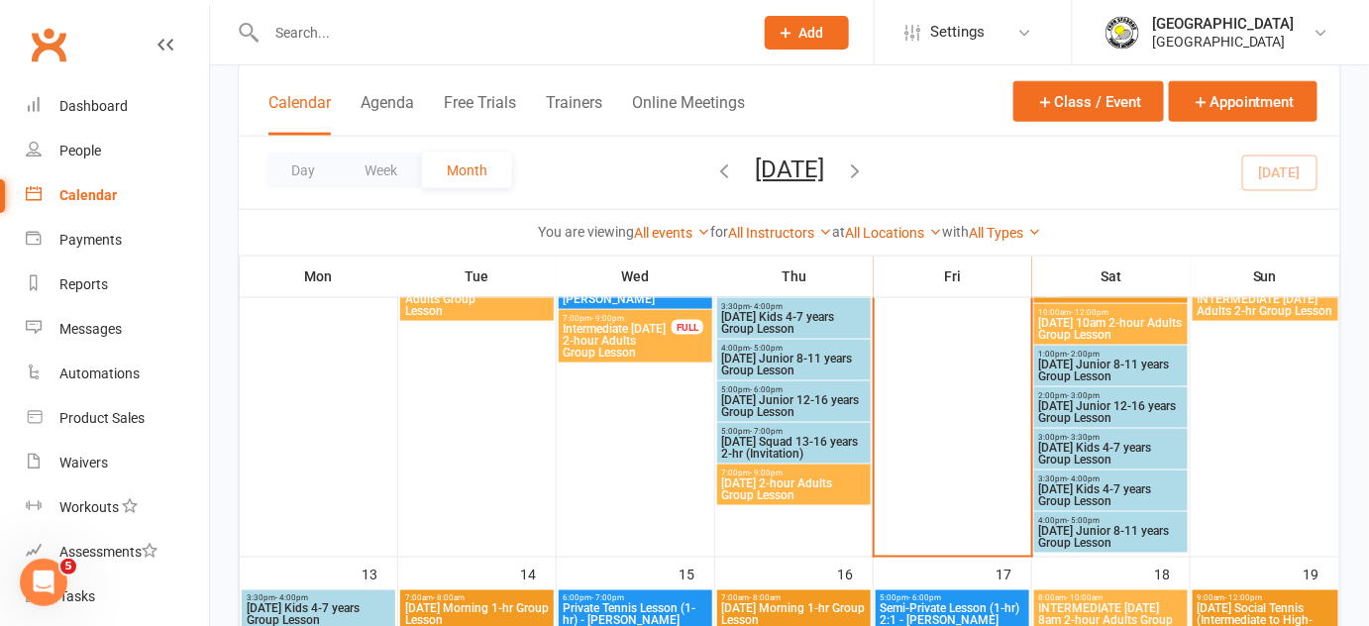
click at [1129, 486] on span "[DATE] Kids 4-7 years Group Lesson" at bounding box center [1111, 496] width 146 height 24
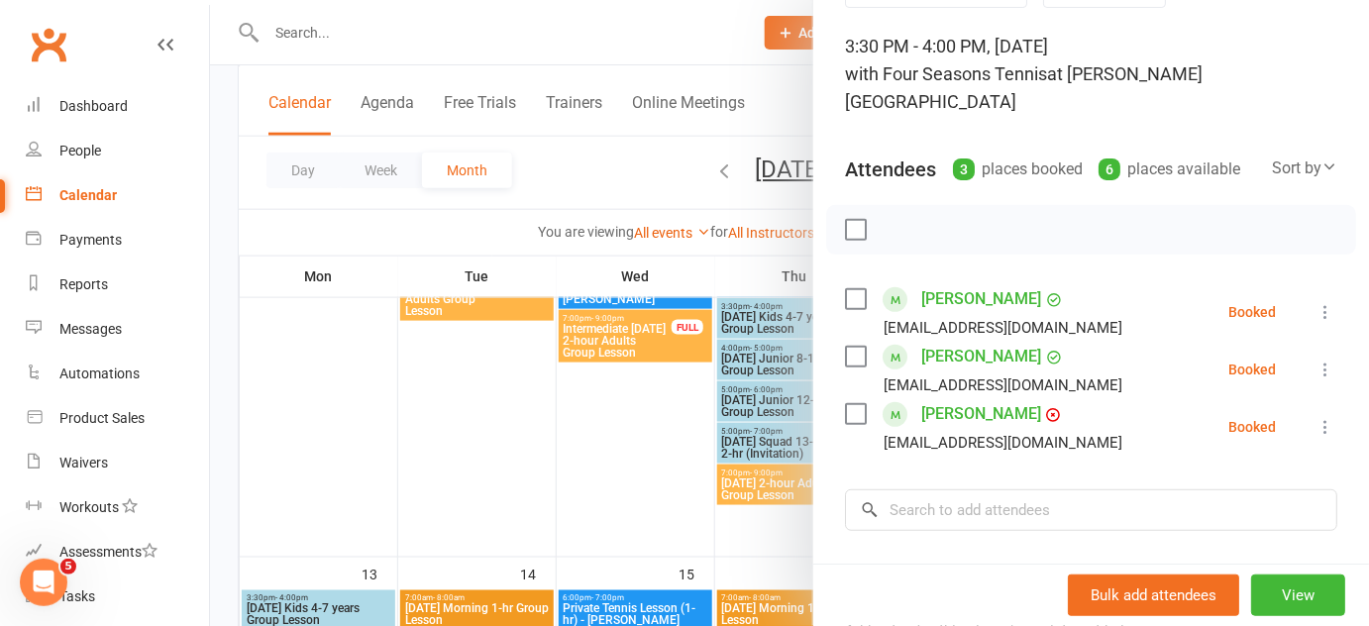
scroll to position [112, 0]
click at [603, 418] on div at bounding box center [789, 313] width 1159 height 626
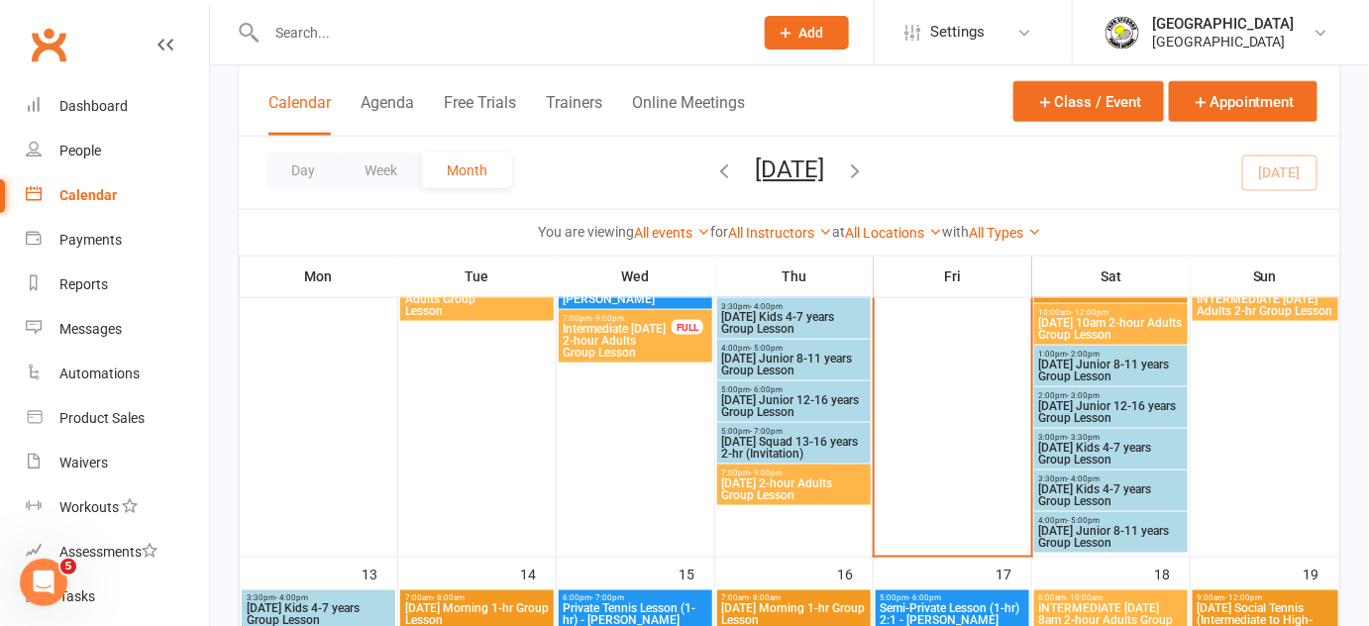
click at [1117, 529] on span "[DATE] Junior 8-11 years Group Lesson" at bounding box center [1111, 537] width 146 height 24
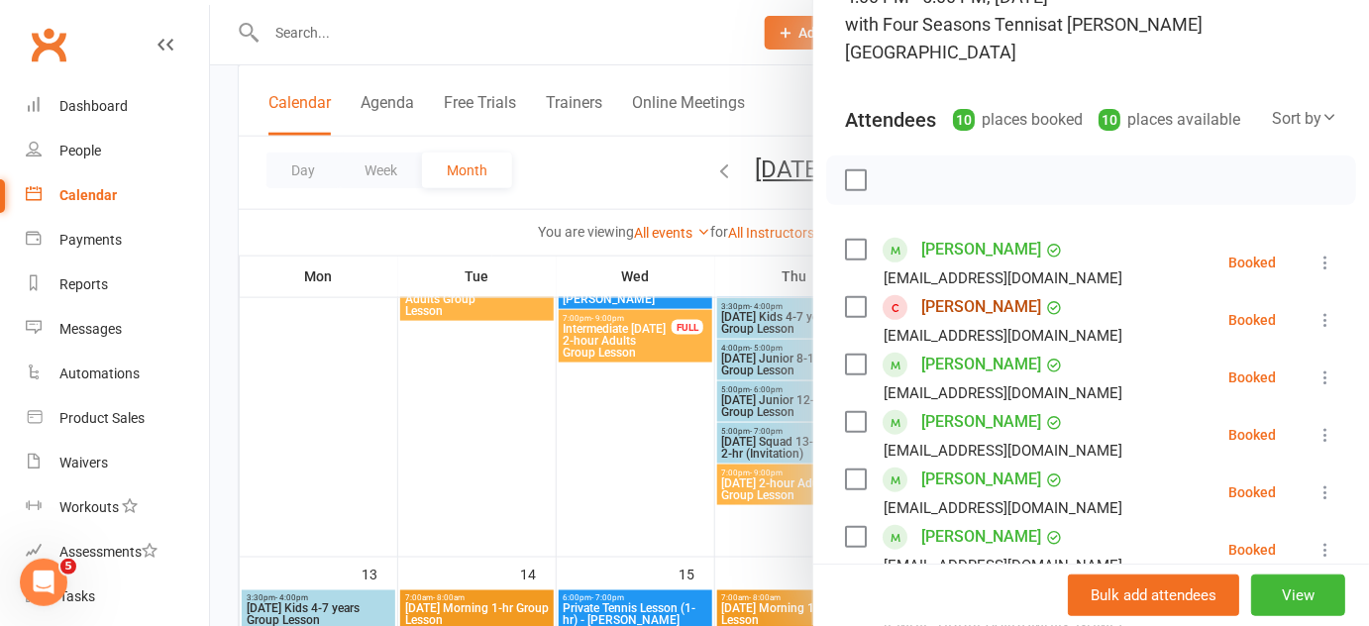
scroll to position [158, 0]
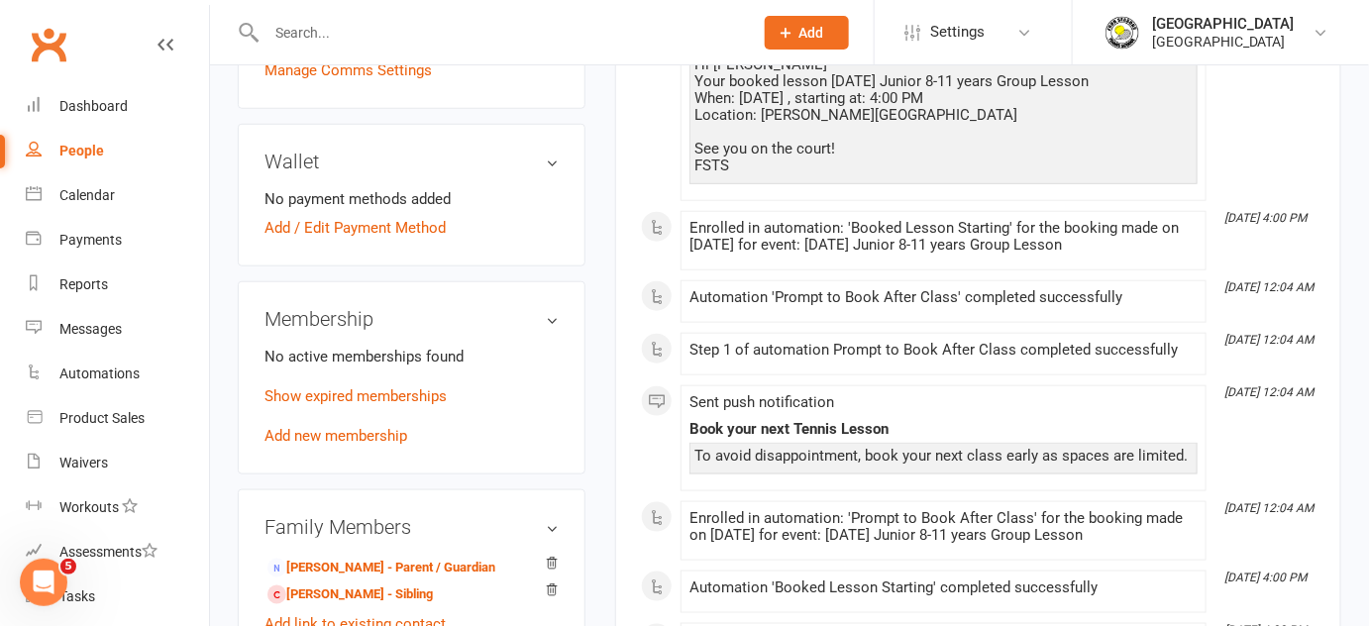
scroll to position [540, 0]
click at [369, 387] on link "Show expired memberships" at bounding box center [356, 395] width 182 height 18
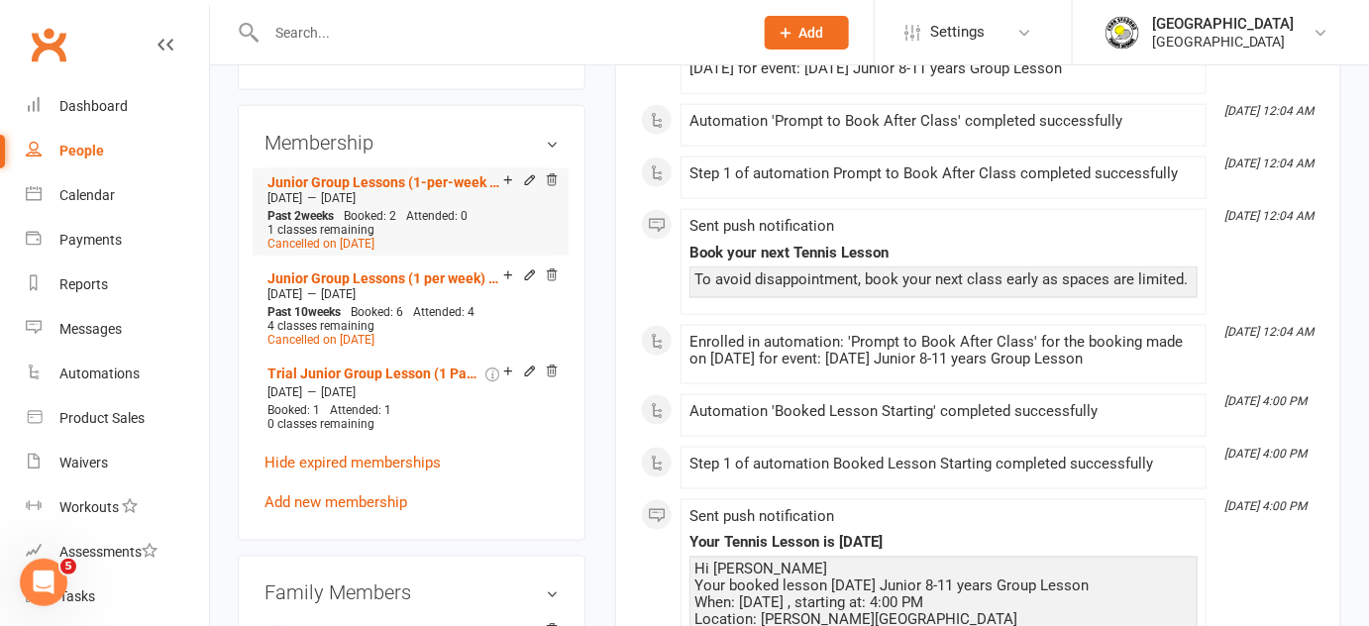
scroll to position [720, 0]
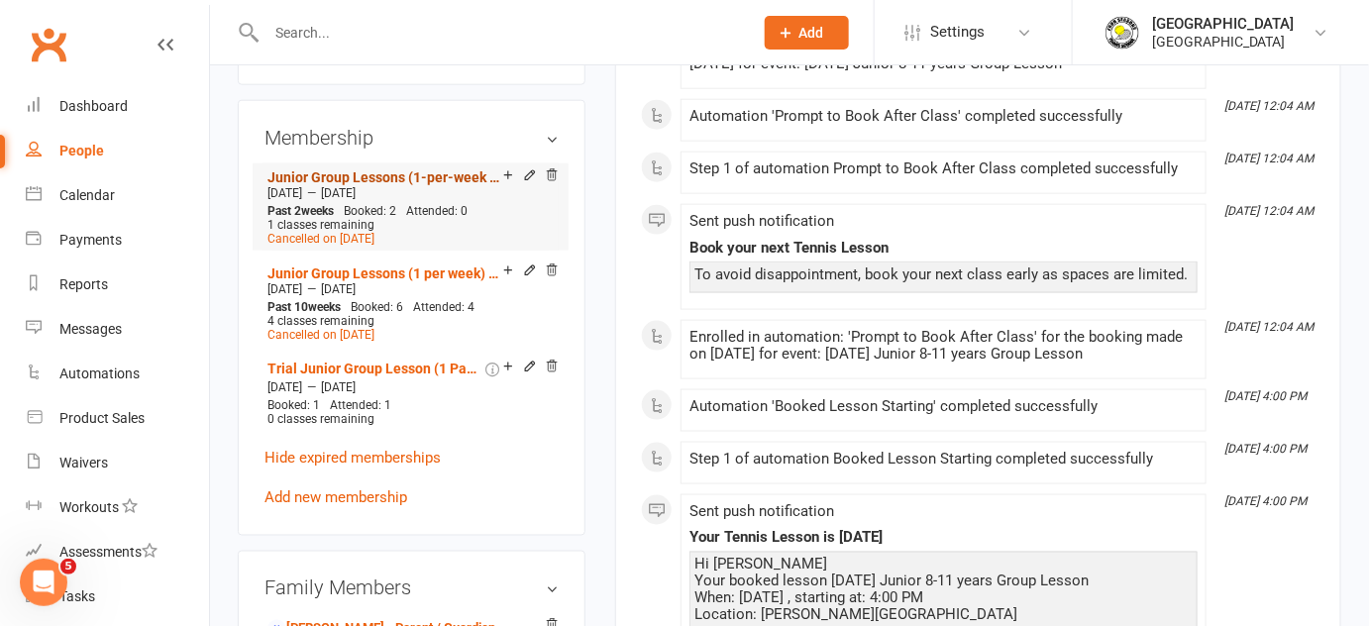
click at [417, 172] on link "Junior Group Lessons (1-per-week Membership)" at bounding box center [386, 177] width 236 height 16
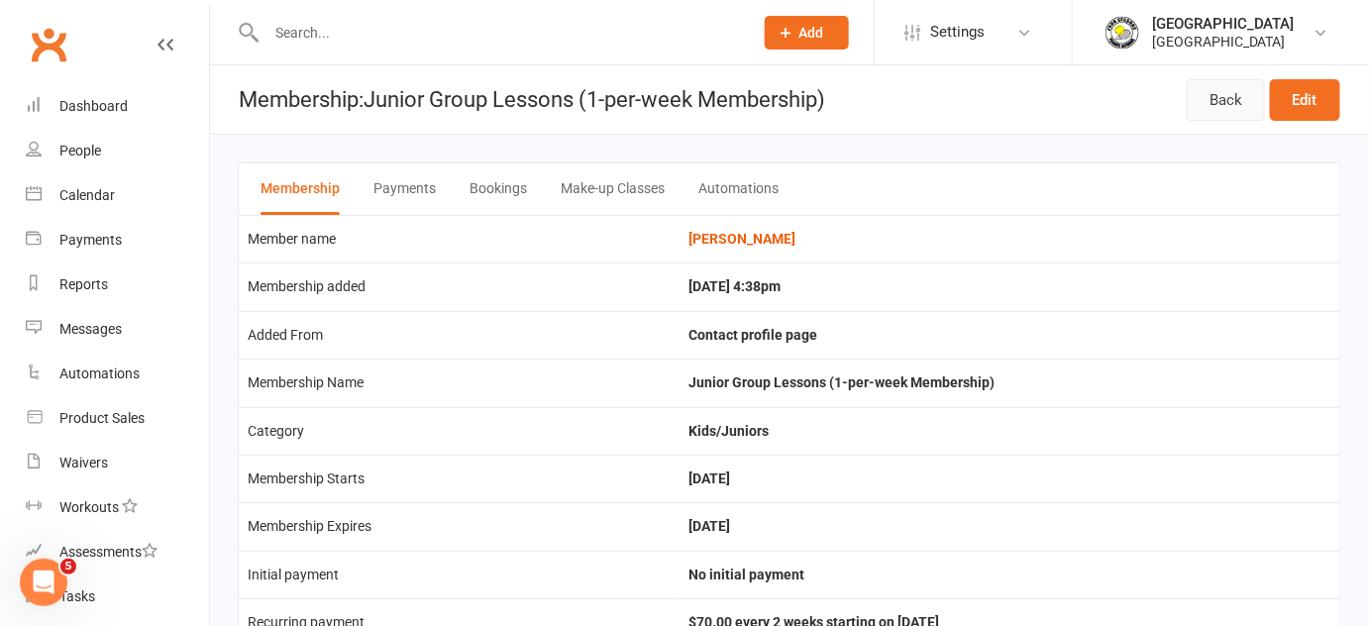
click at [1242, 113] on link "Back" at bounding box center [1226, 100] width 78 height 42
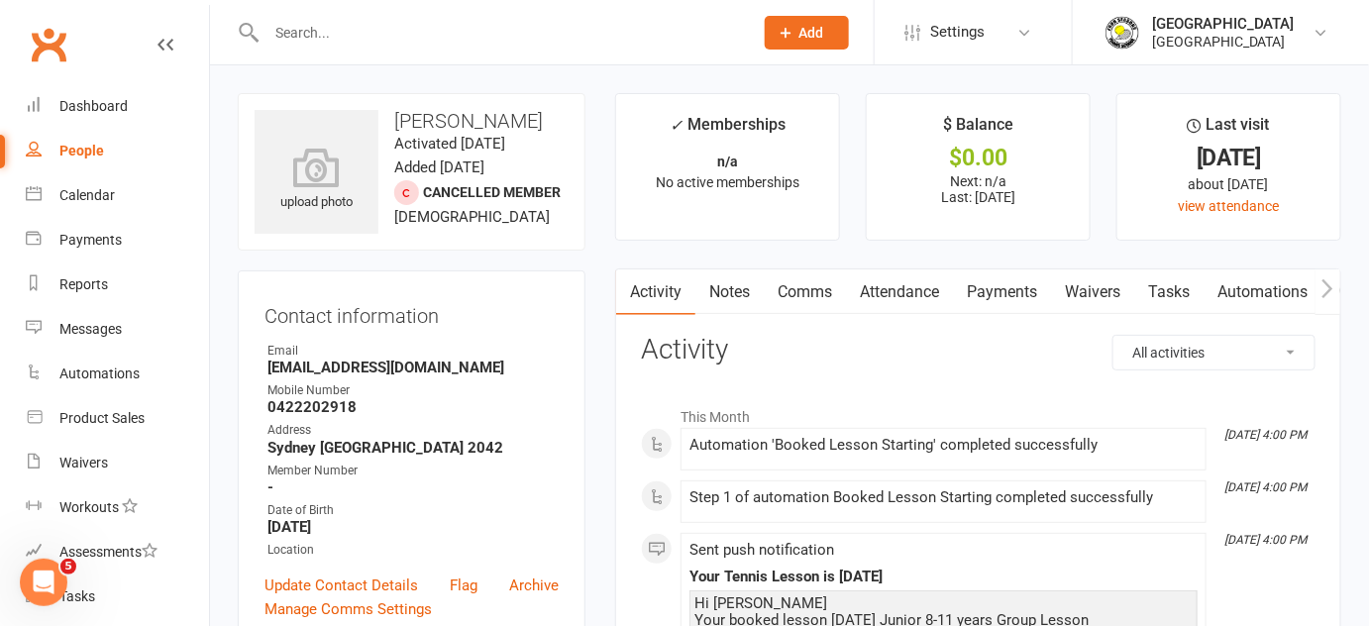
click at [1092, 294] on link "Waivers" at bounding box center [1092, 293] width 83 height 46
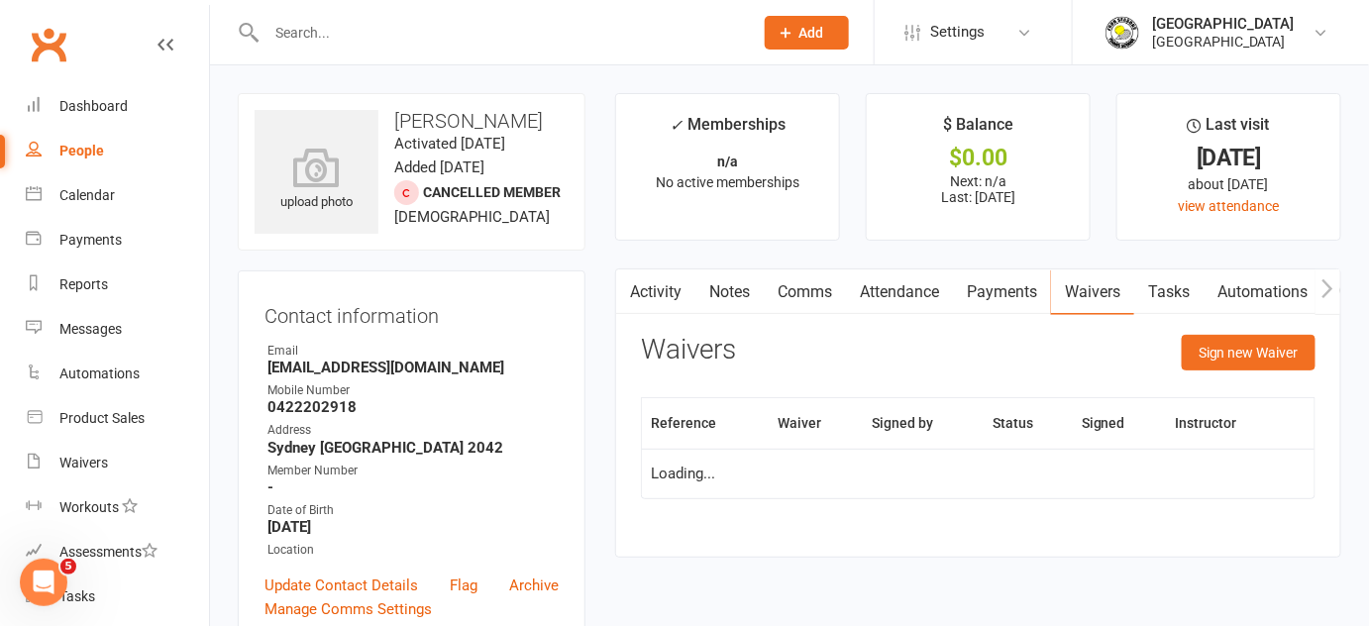
click at [1024, 288] on link "Payments" at bounding box center [1002, 293] width 98 height 46
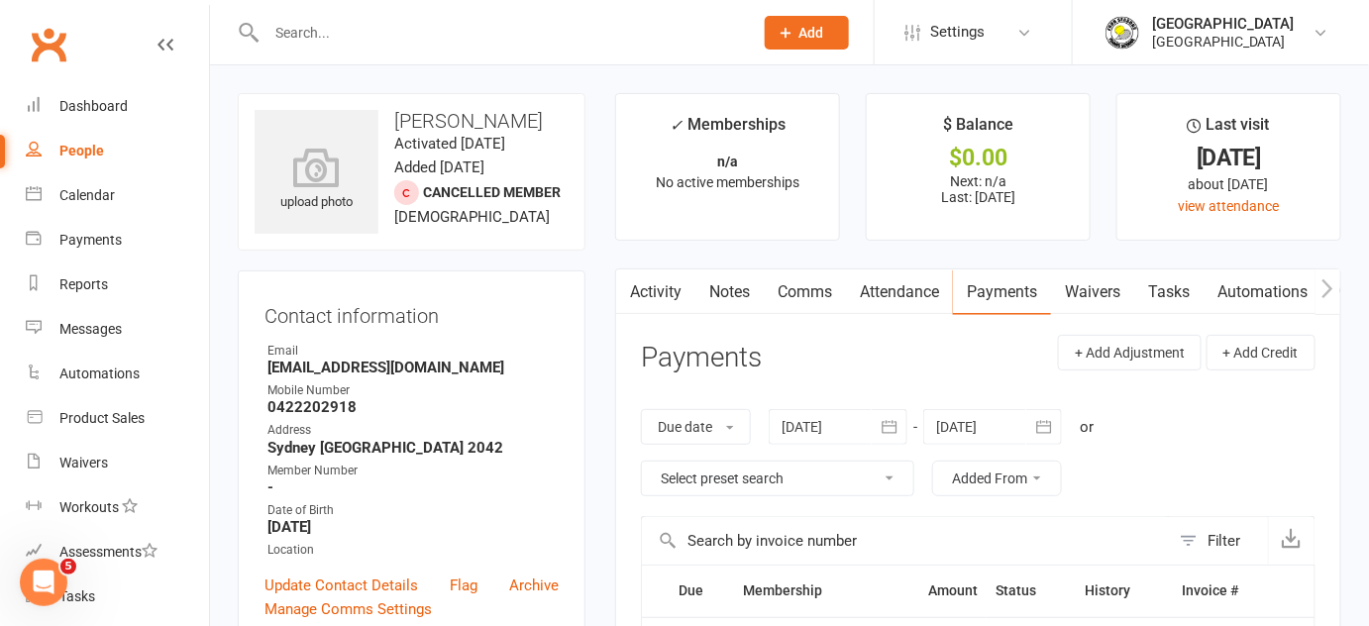
click at [727, 292] on link "Notes" at bounding box center [730, 293] width 68 height 46
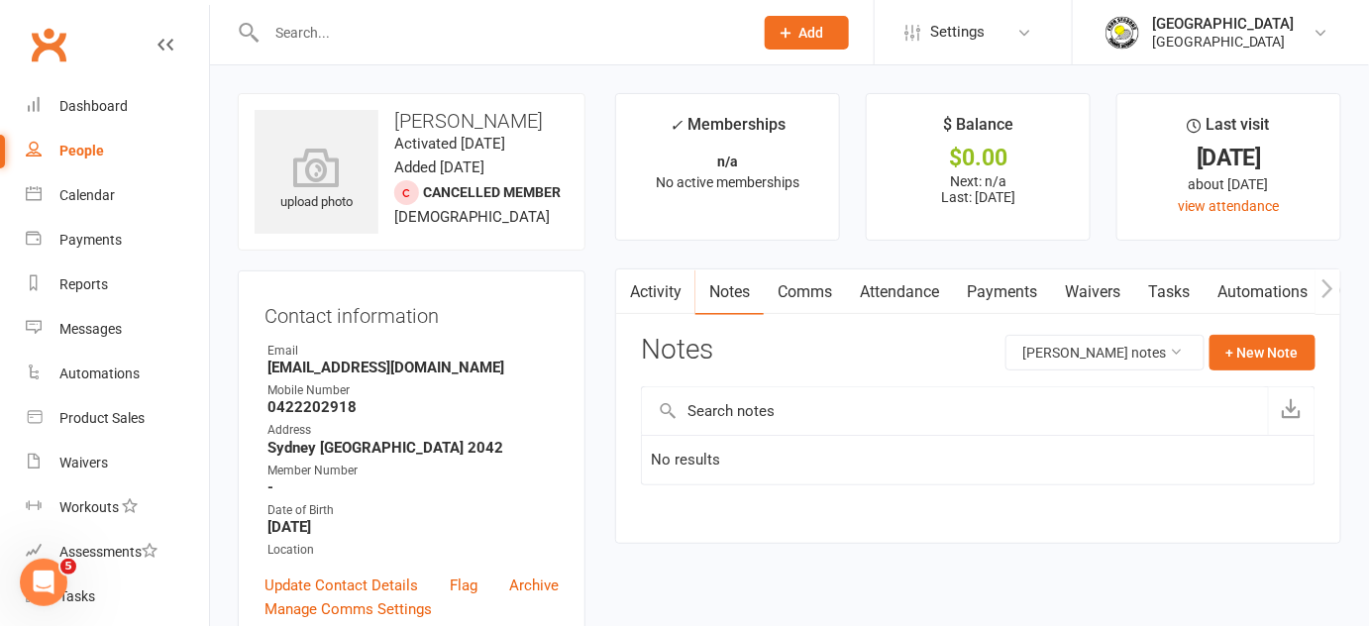
click at [657, 285] on link "Activity" at bounding box center [655, 293] width 79 height 46
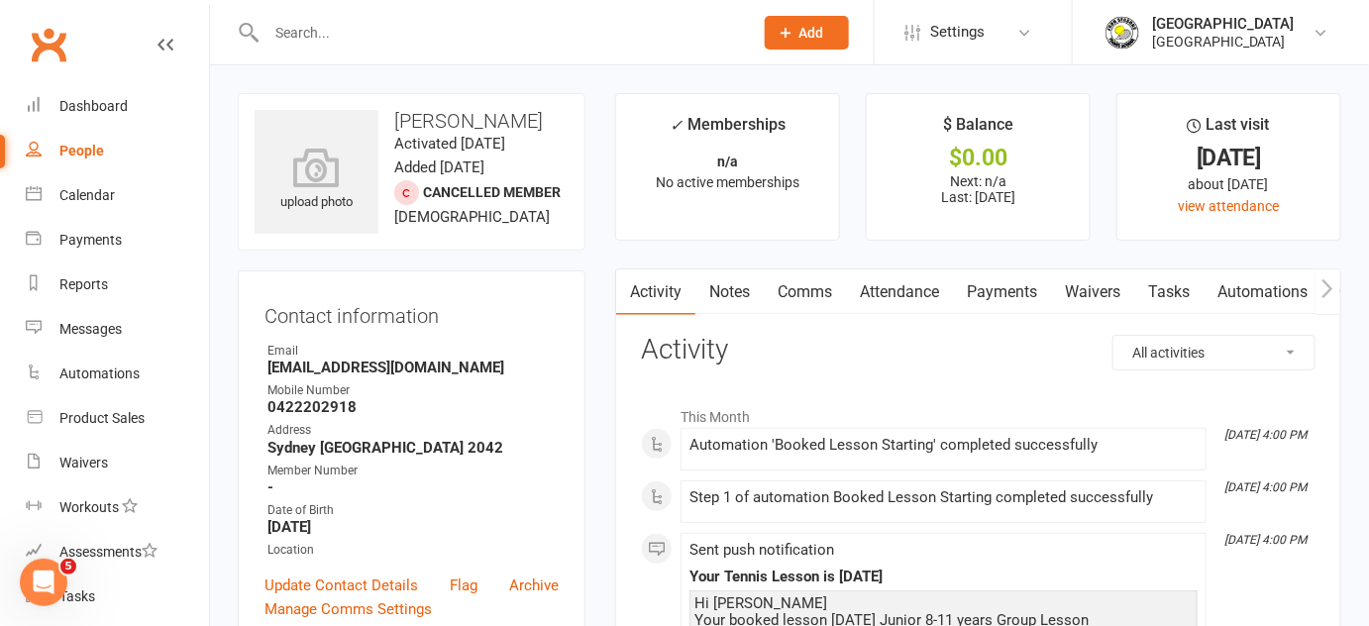
click at [1201, 354] on select "All activities Bookings / Attendances Communications Notes Failed SMSes Grading…" at bounding box center [1214, 353] width 201 height 34
select select "MembershipLogEntry"
click at [1114, 336] on select "All activities Bookings / Attendances Communications Notes Failed SMSes Grading…" at bounding box center [1214, 353] width 201 height 34
